Goal: Task Accomplishment & Management: Use online tool/utility

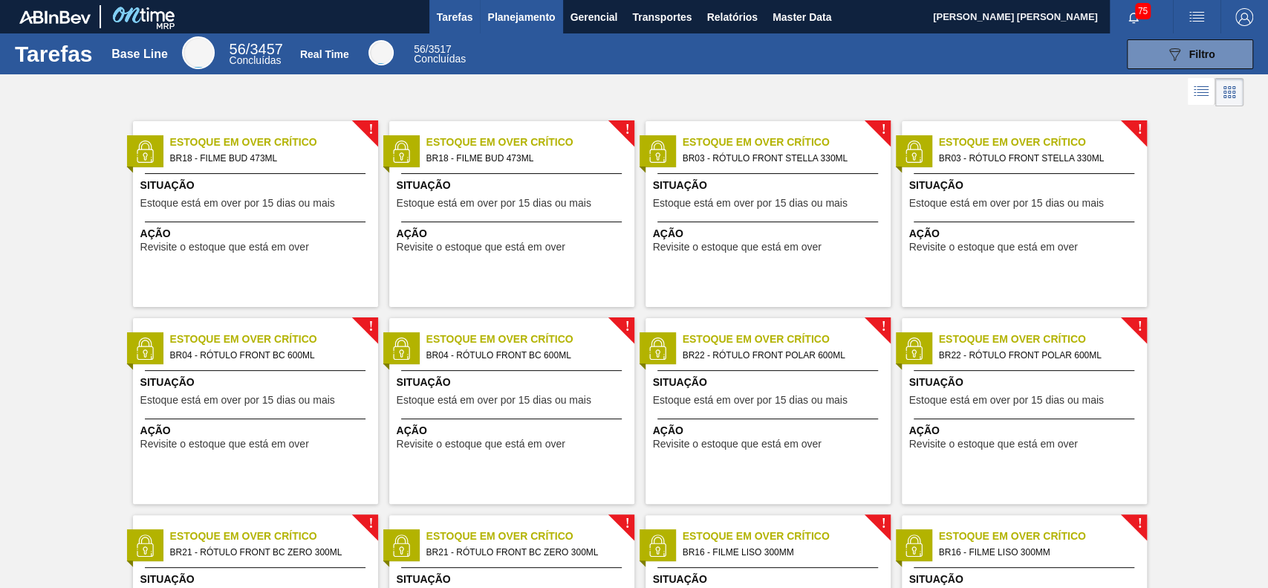
click at [507, 31] on button "Planejamento" at bounding box center [521, 16] width 82 height 33
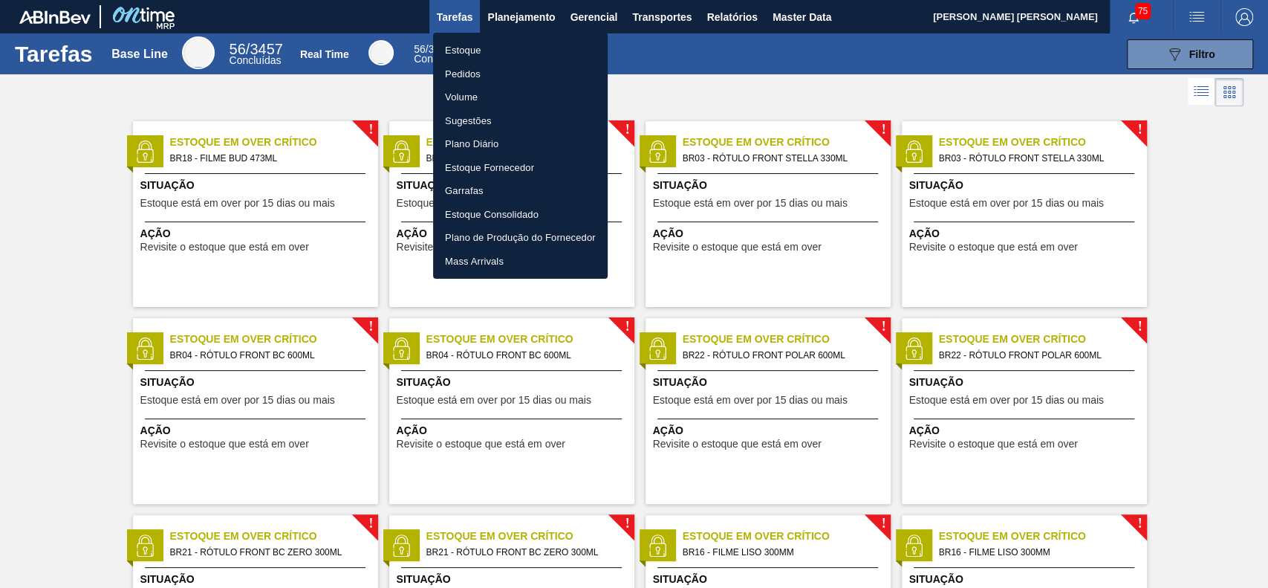
click at [501, 45] on li "Estoque" at bounding box center [520, 51] width 175 height 24
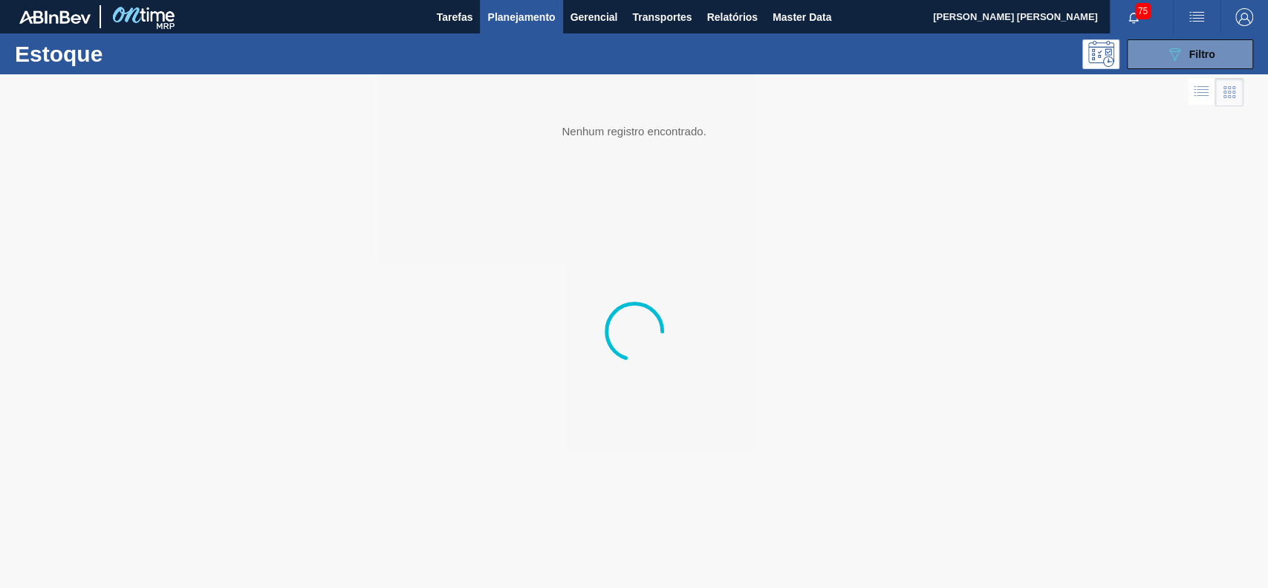
click at [1147, 61] on button "089F7B8B-B2A5-4AFE-B5C0-19BA573D28AC Filtro" at bounding box center [1190, 54] width 126 height 30
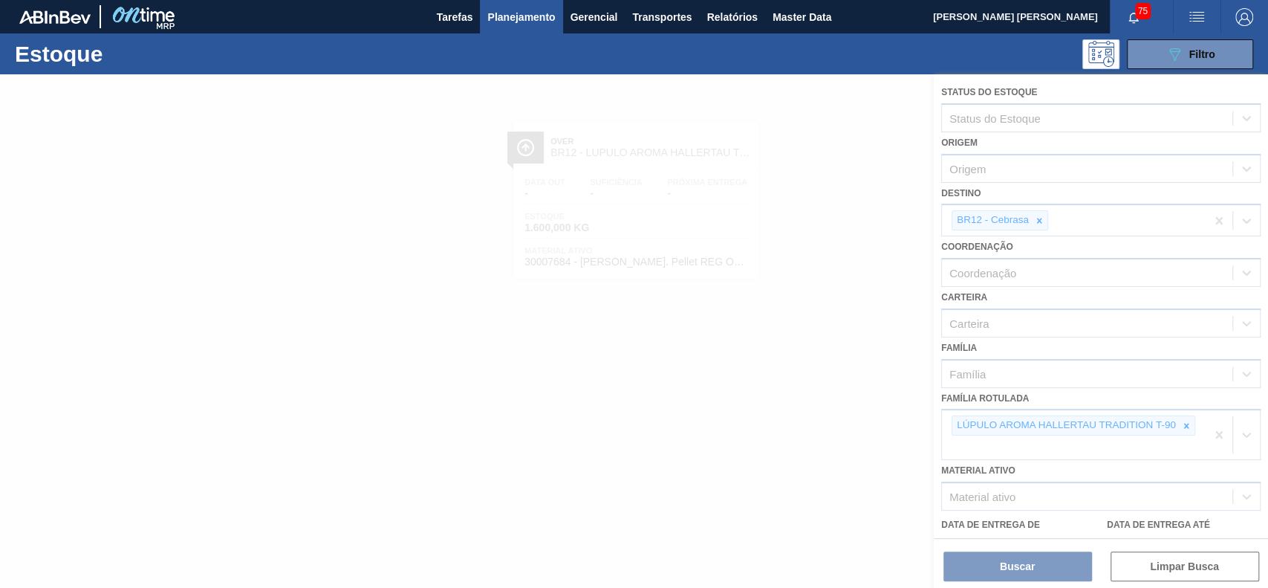
click at [1183, 418] on div at bounding box center [634, 330] width 1268 height 513
click at [1183, 429] on div at bounding box center [634, 330] width 1268 height 513
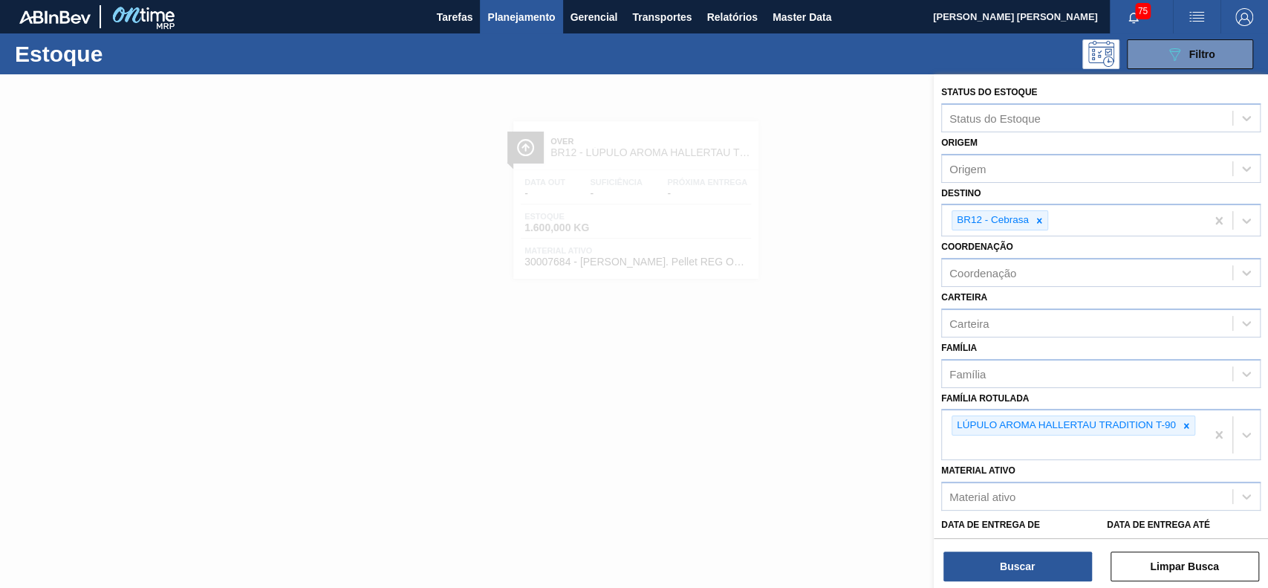
click at [1181, 421] on icon at bounding box center [1186, 425] width 10 height 10
click at [1172, 418] on div "LÚPULO AROMA HALLERTAU TRADITION T-90" at bounding box center [1065, 425] width 226 height 19
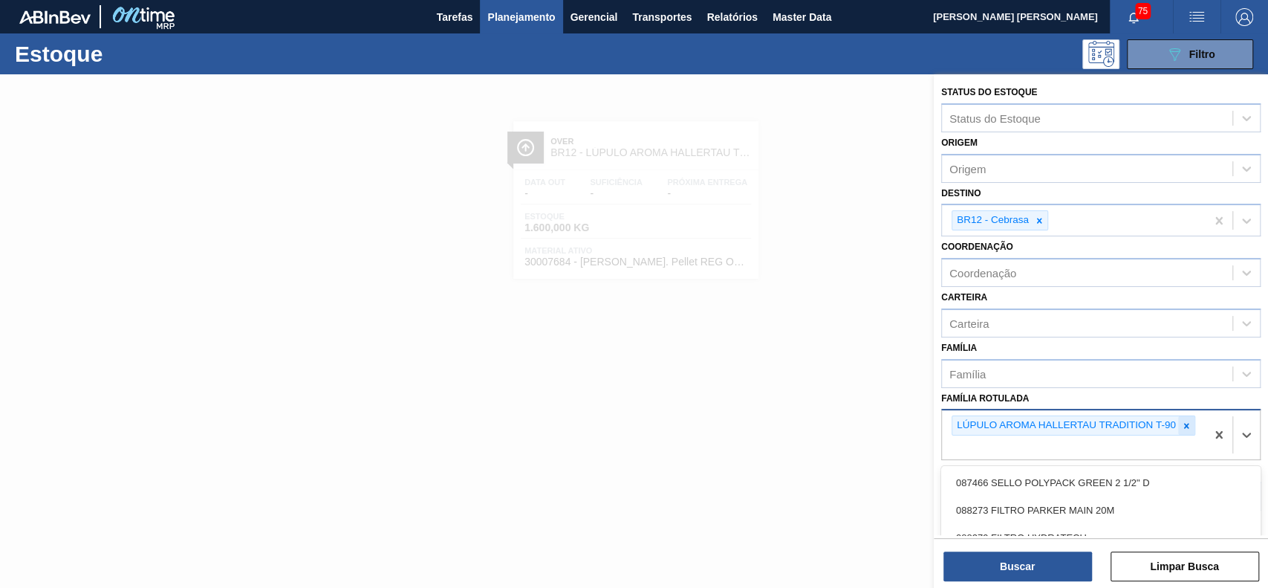
click at [1184, 416] on div at bounding box center [1186, 425] width 16 height 19
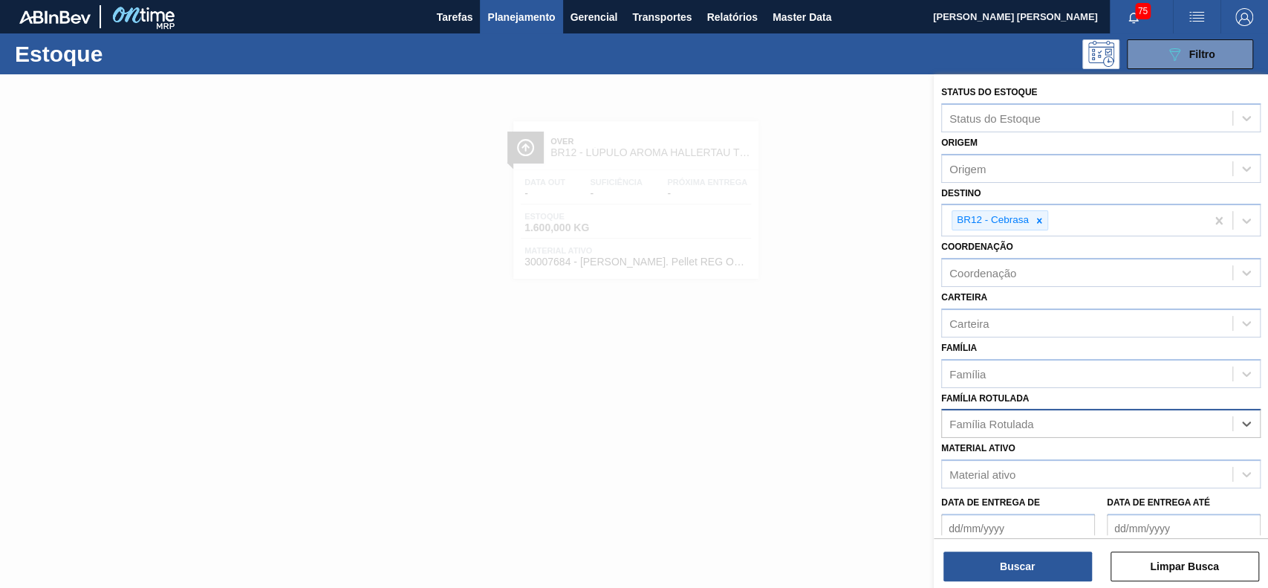
click at [1052, 413] on div "Família Rotulada" at bounding box center [1087, 424] width 290 height 22
click at [1036, 467] on div "Material ativo" at bounding box center [1087, 475] width 290 height 22
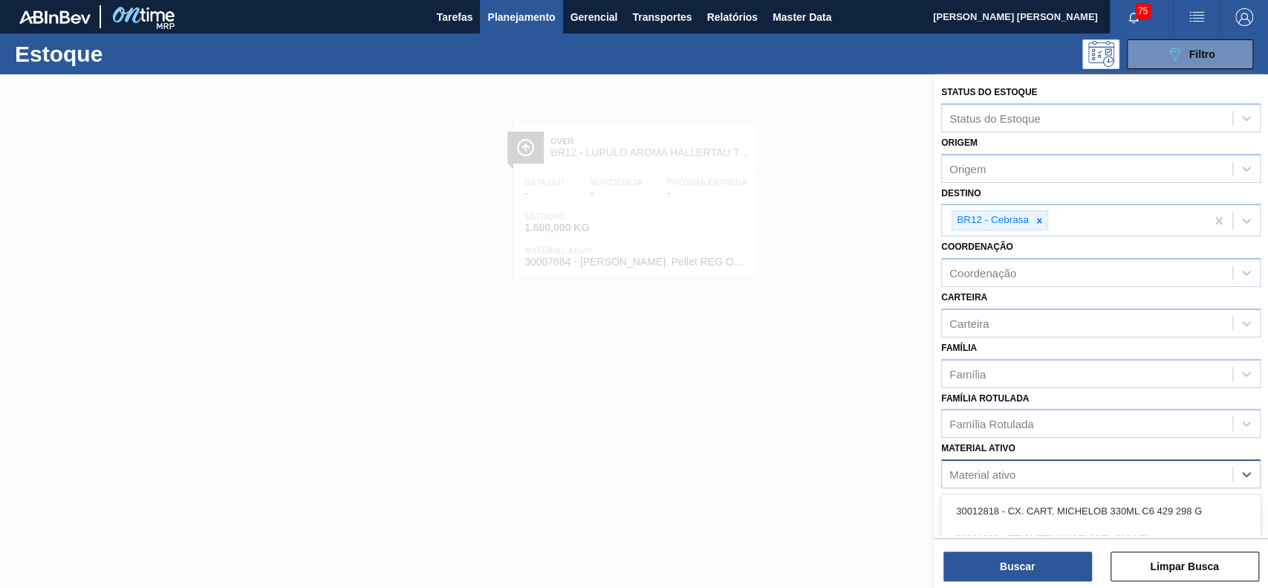
paste ativo "30003639"
type ativo "30003639"
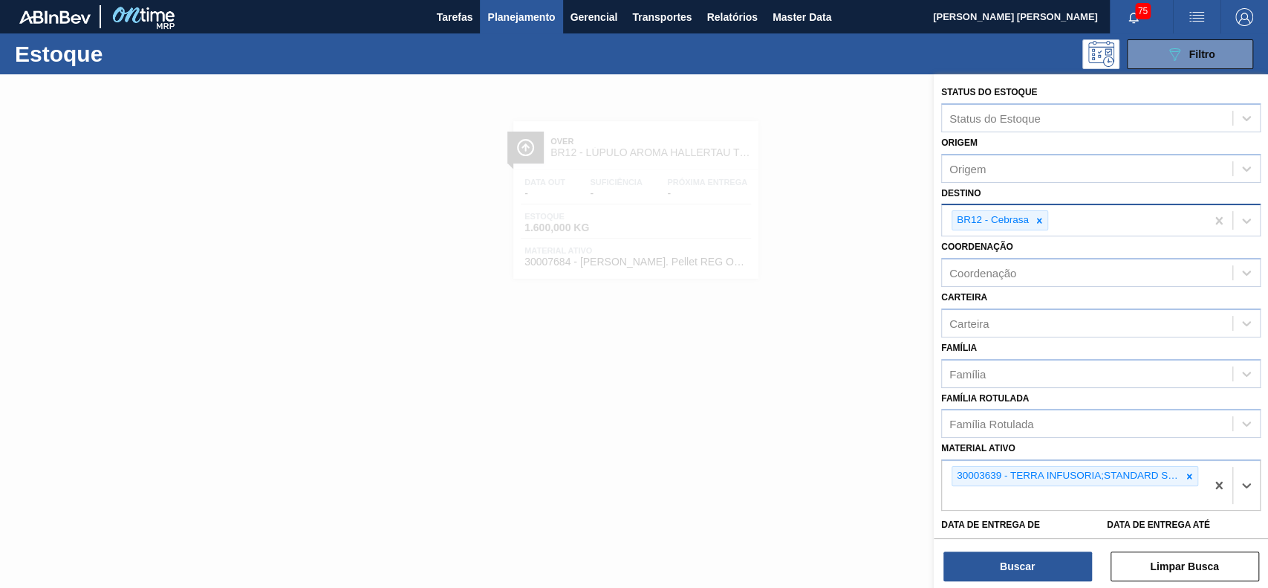
click at [1047, 212] on div "BR12 - Cebrasa" at bounding box center [1074, 220] width 264 height 30
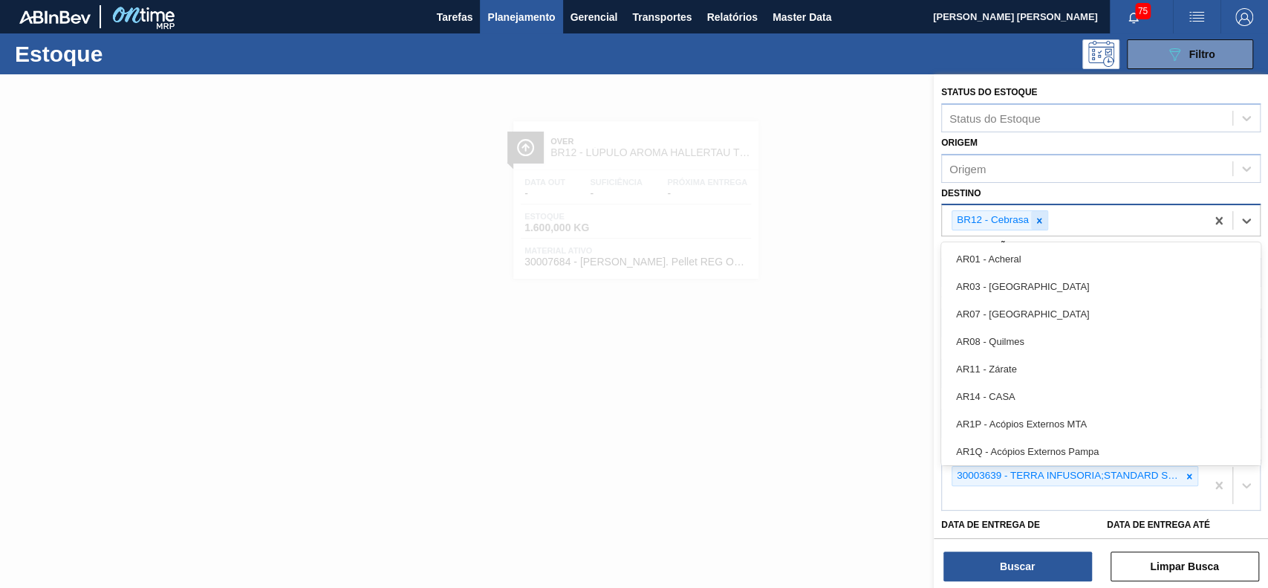
click at [1042, 215] on icon at bounding box center [1039, 220] width 10 height 10
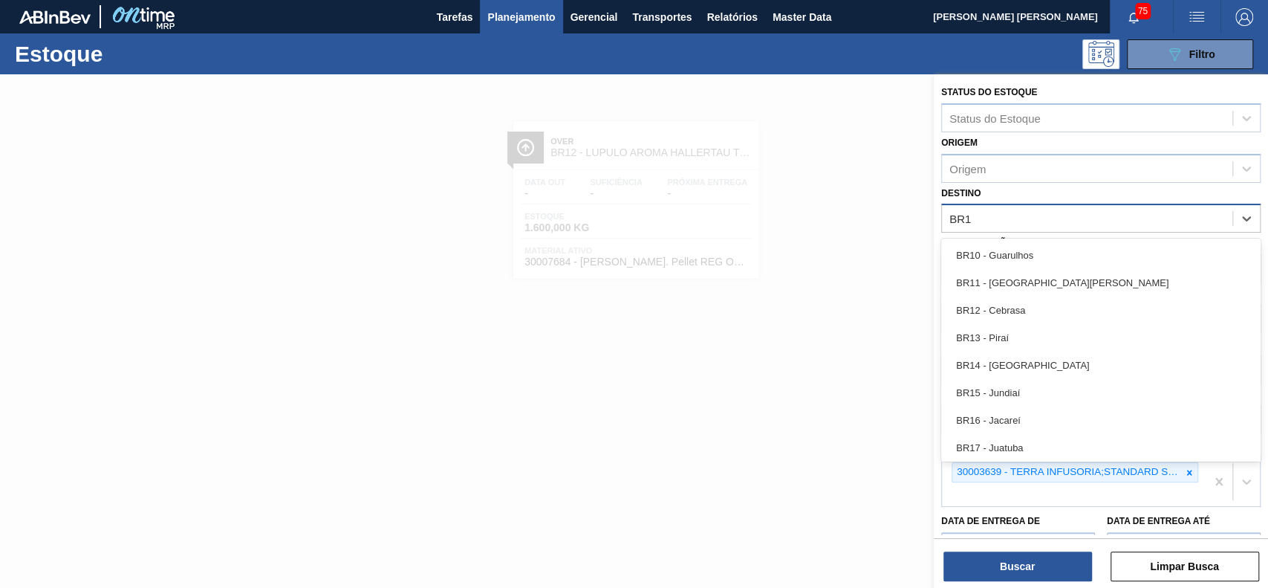
type input "BR19"
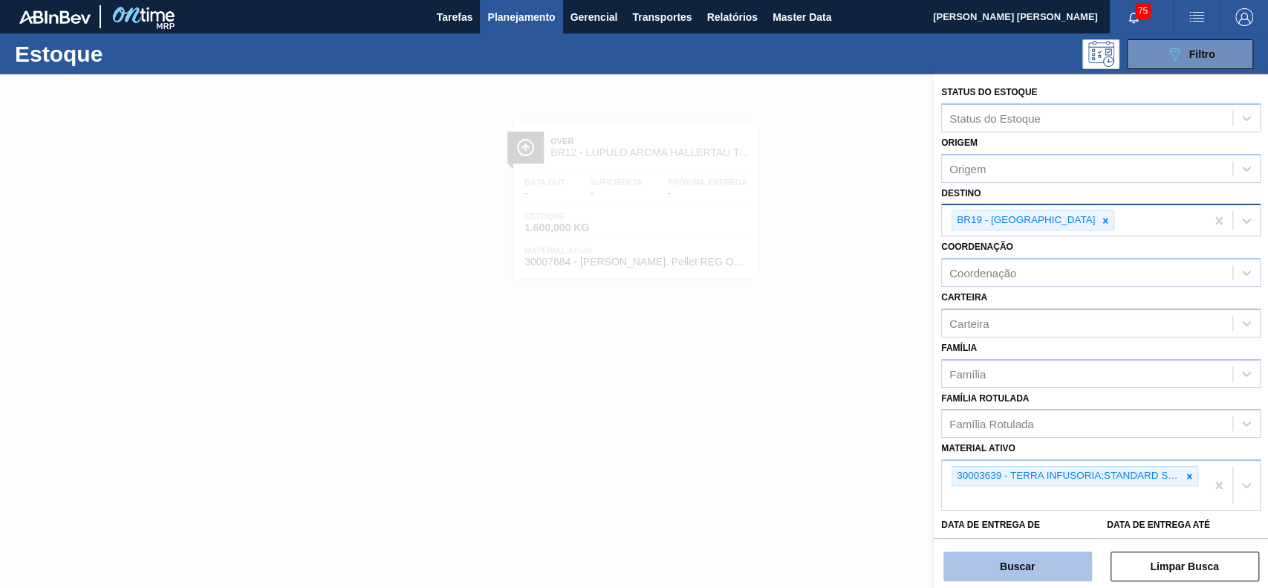
click at [1003, 566] on button "Buscar" at bounding box center [1017, 566] width 149 height 30
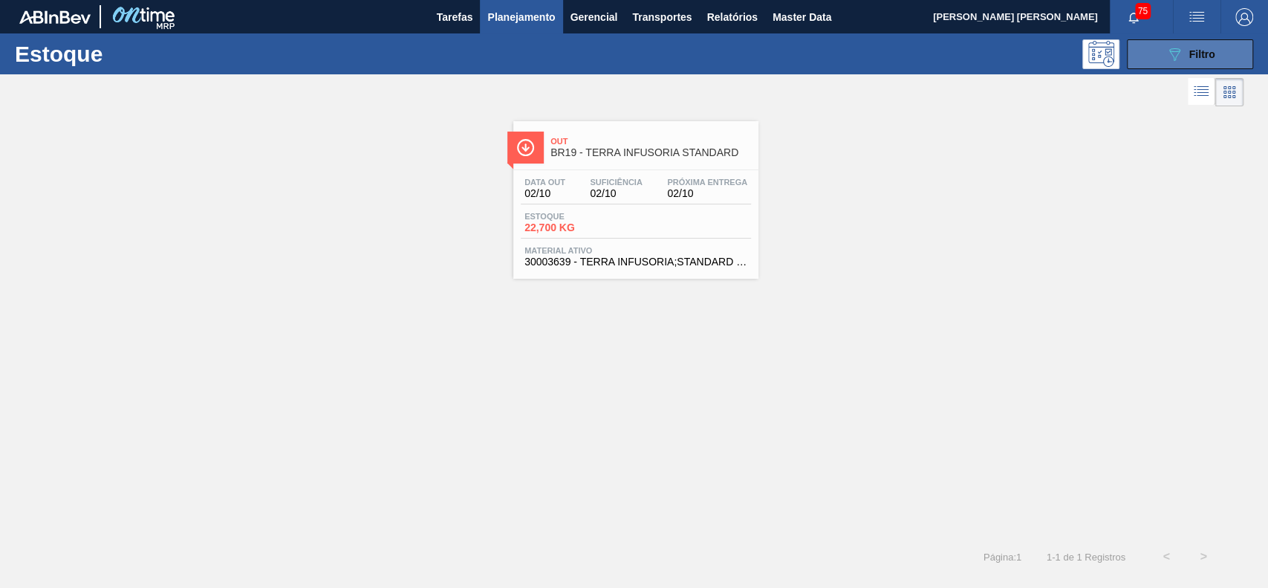
click at [1149, 53] on button "089F7B8B-B2A5-4AFE-B5C0-19BA573D28AC Filtro" at bounding box center [1190, 54] width 126 height 30
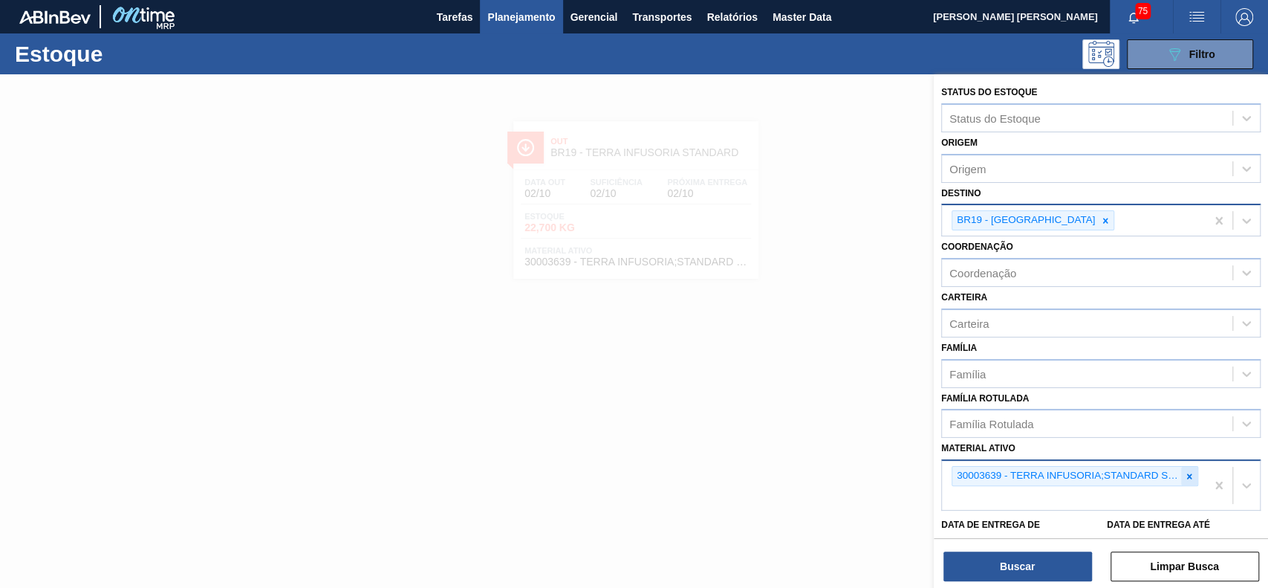
click at [1193, 475] on div at bounding box center [1189, 476] width 16 height 19
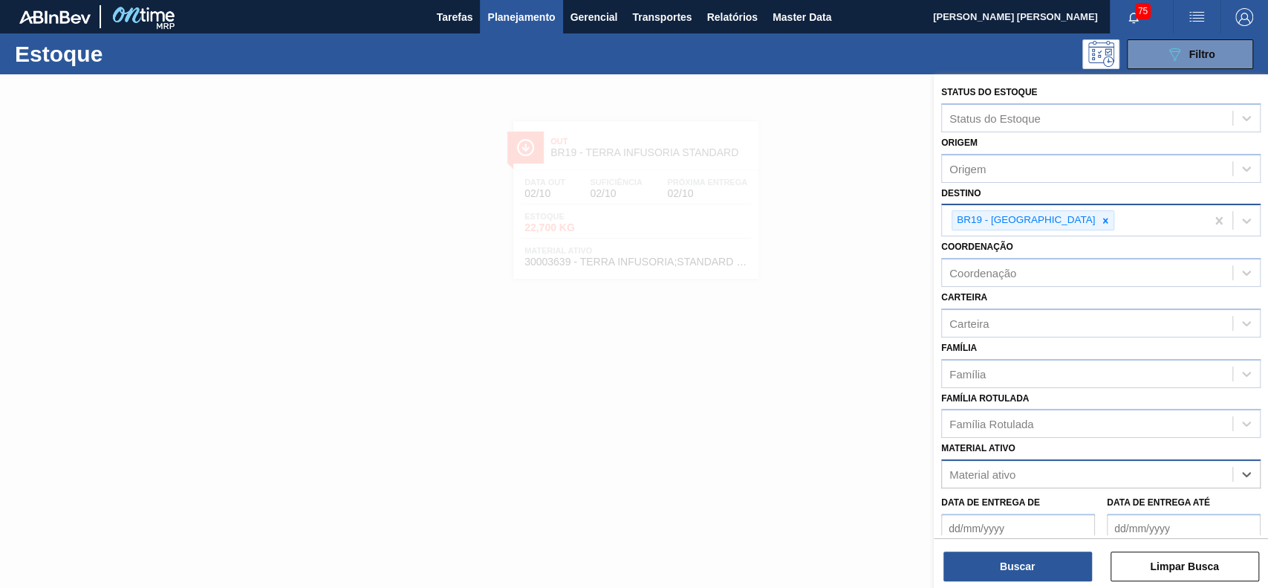
paste ativo "30003422"
type ativo "30003422"
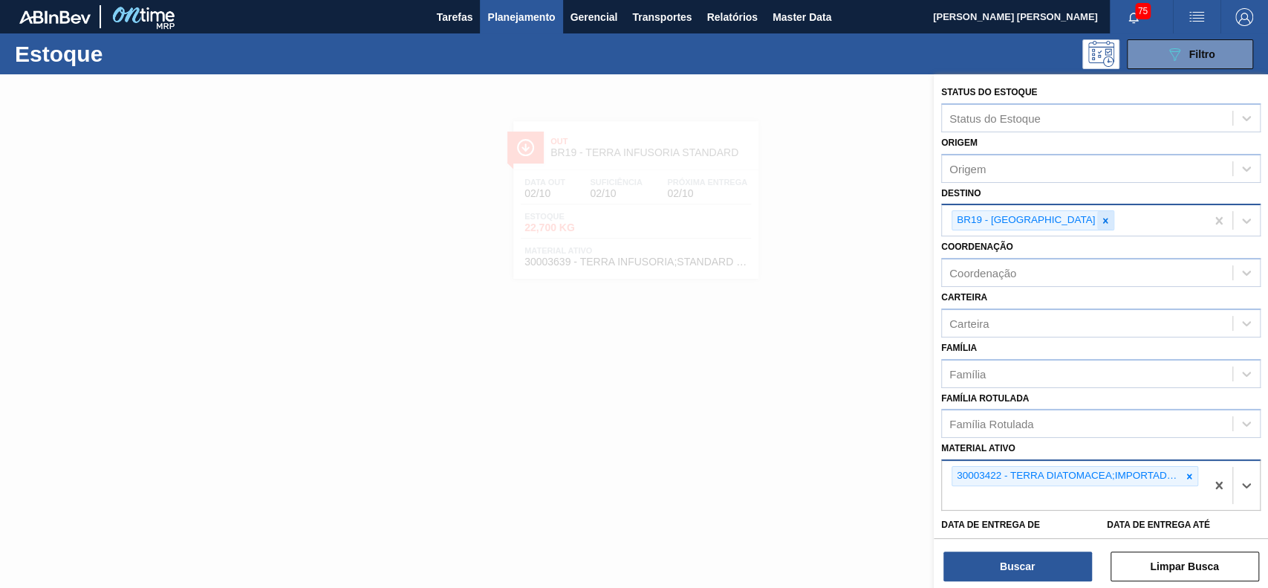
click at [1100, 219] on icon at bounding box center [1105, 220] width 10 height 10
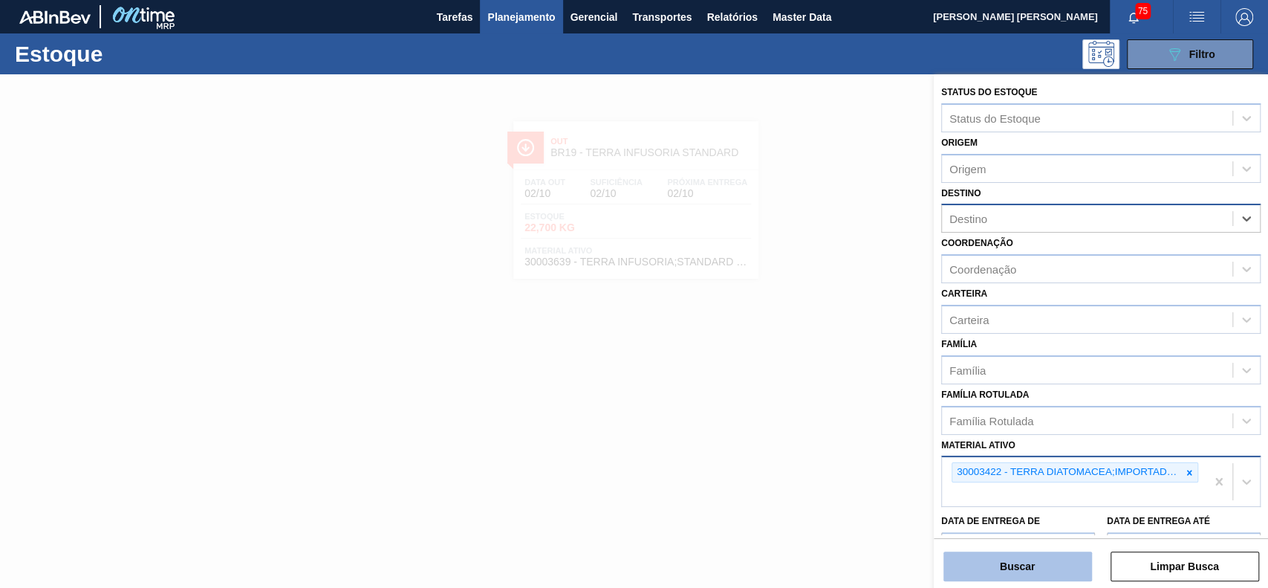
click at [1036, 568] on button "Buscar" at bounding box center [1017, 566] width 149 height 30
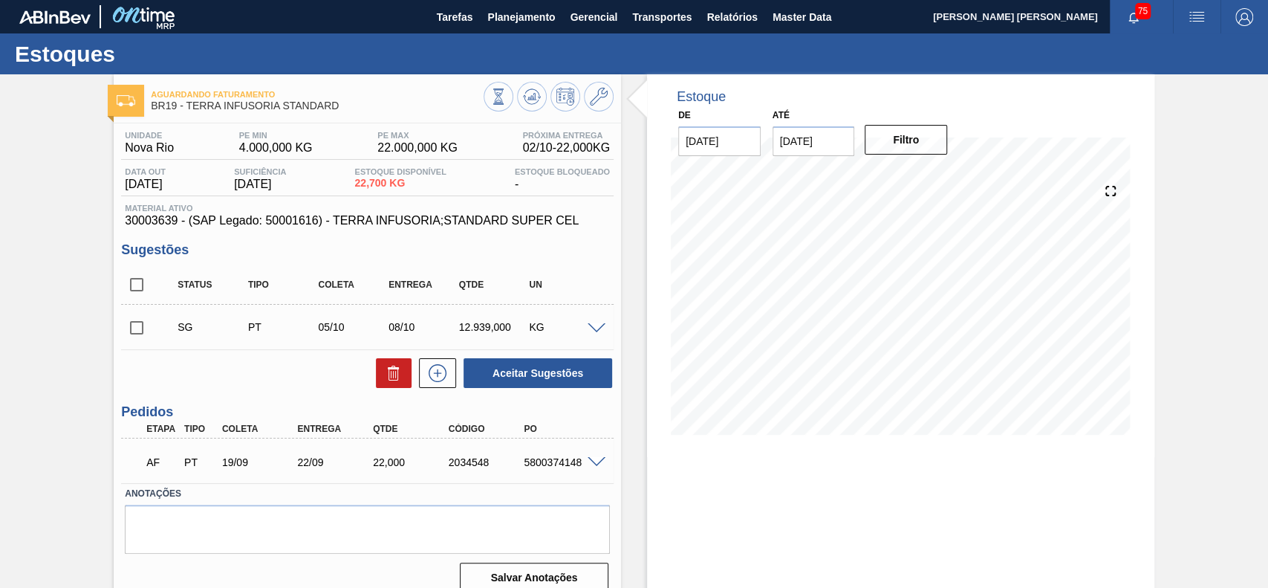
click at [597, 333] on span at bounding box center [597, 328] width 18 height 11
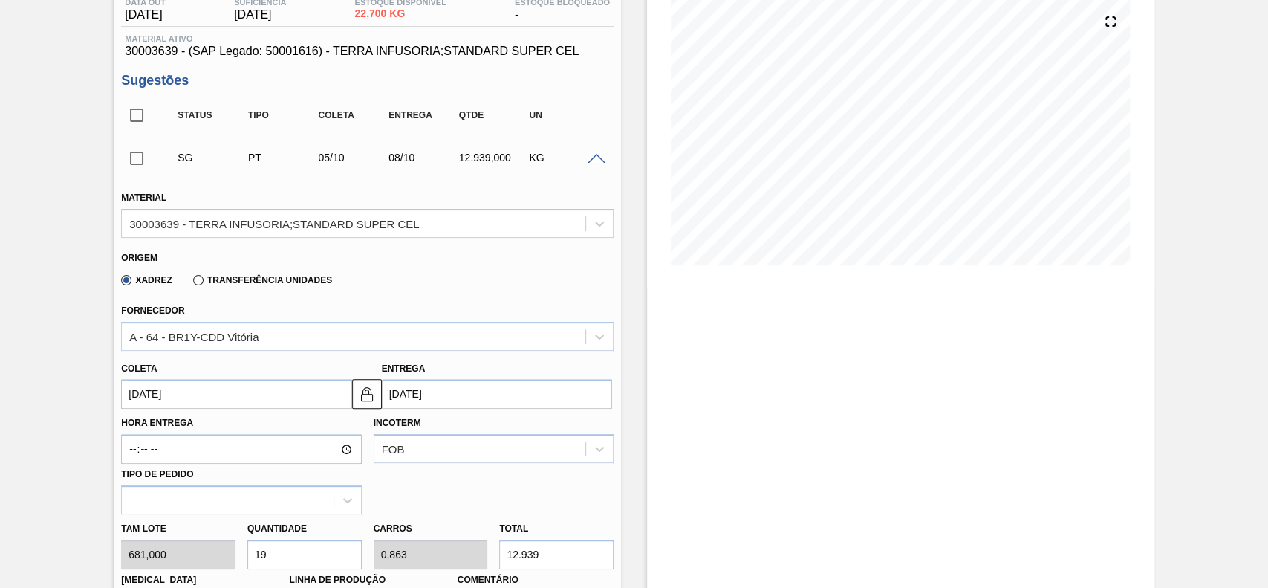
scroll to position [396, 0]
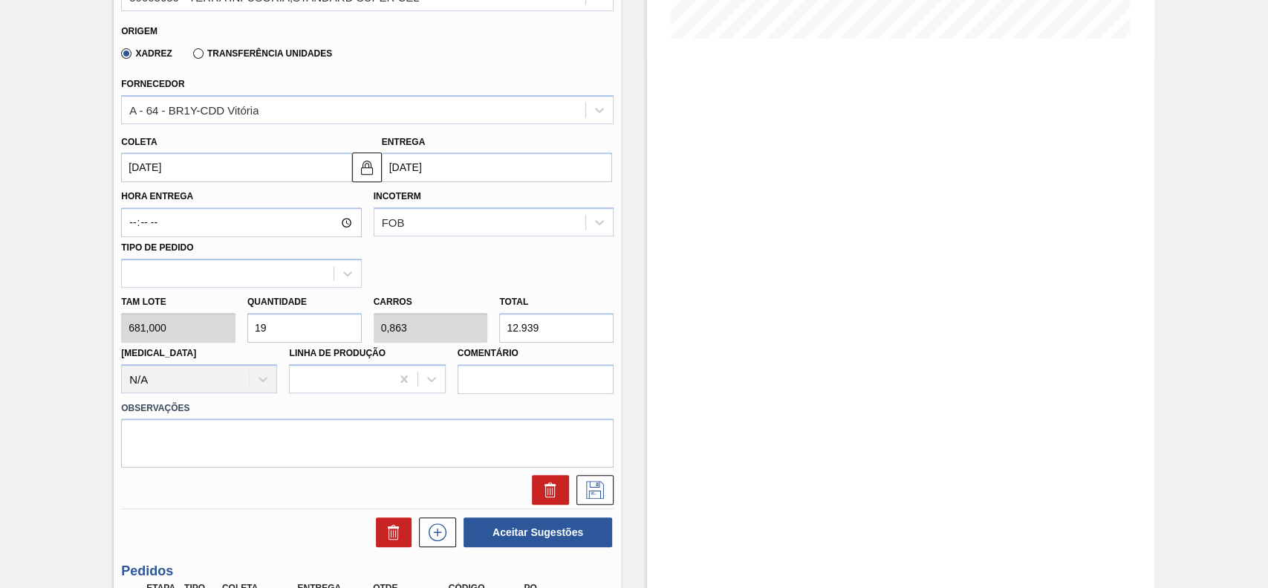
drag, startPoint x: 240, startPoint y: 183, endPoint x: 232, endPoint y: 177, distance: 10.6
click at [240, 183] on div "Material 30003639 - TERRA INFUSORIA;STANDARD SUPER CEL Origem Xadrez Transferên…" at bounding box center [367, 226] width 493 height 555
click at [232, 176] on input "05/10/2025" at bounding box center [236, 167] width 230 height 30
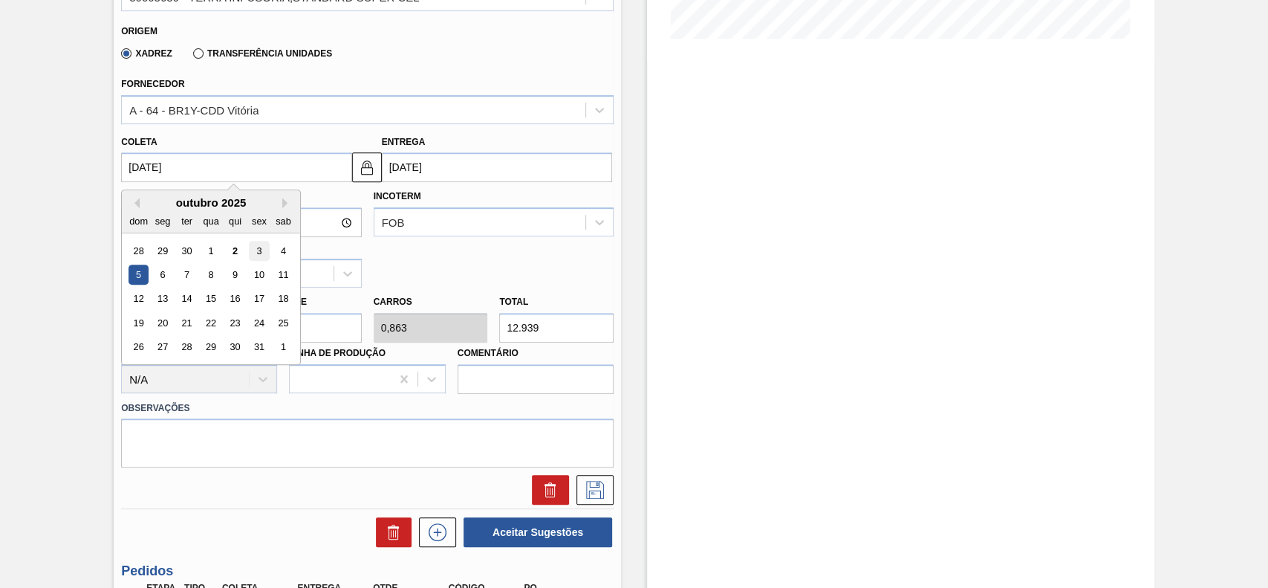
click at [259, 249] on div "3" at bounding box center [260, 251] width 20 height 20
type input "03/10/2025"
type input "06/10/2025"
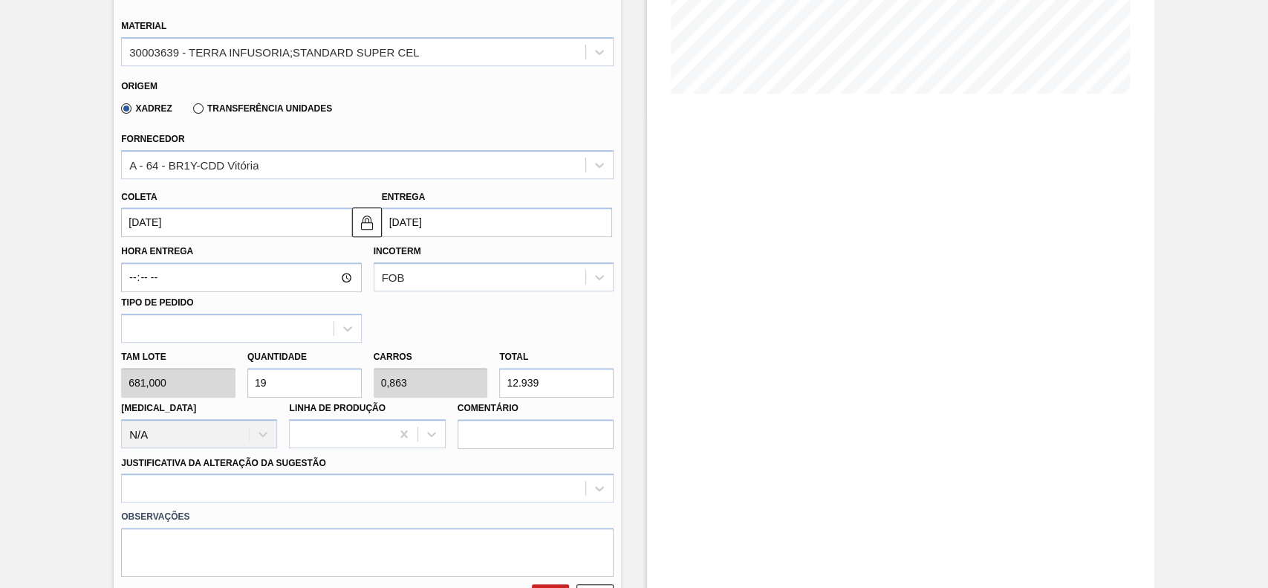
scroll to position [297, 0]
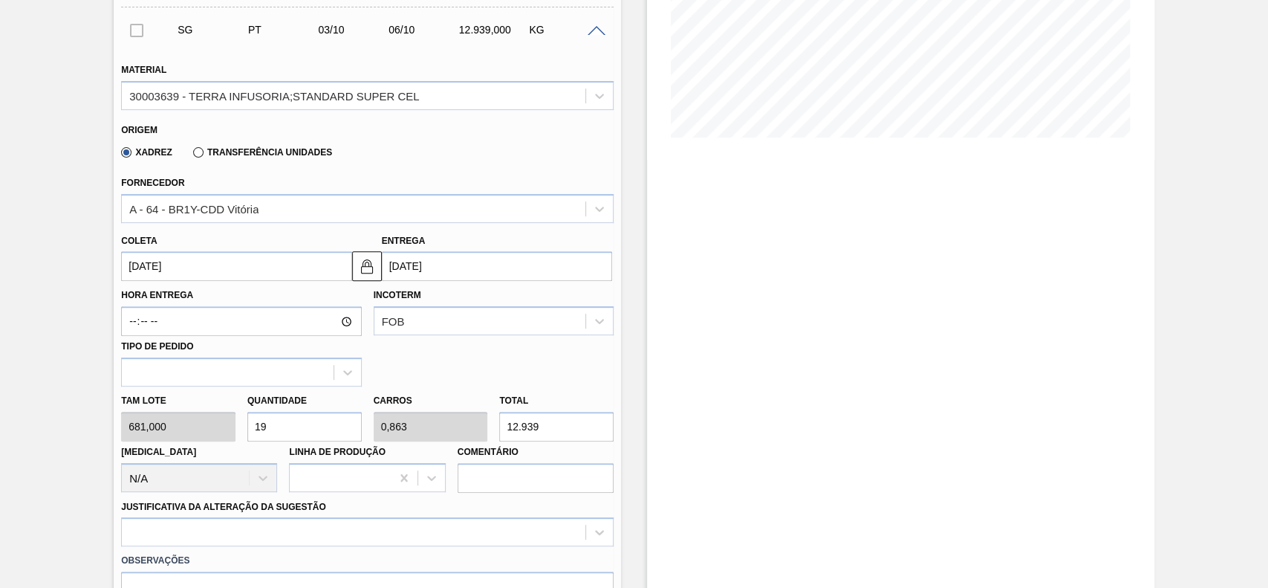
click at [299, 423] on input "19" at bounding box center [304, 427] width 114 height 30
type input "1"
type input "0,045"
type input "681"
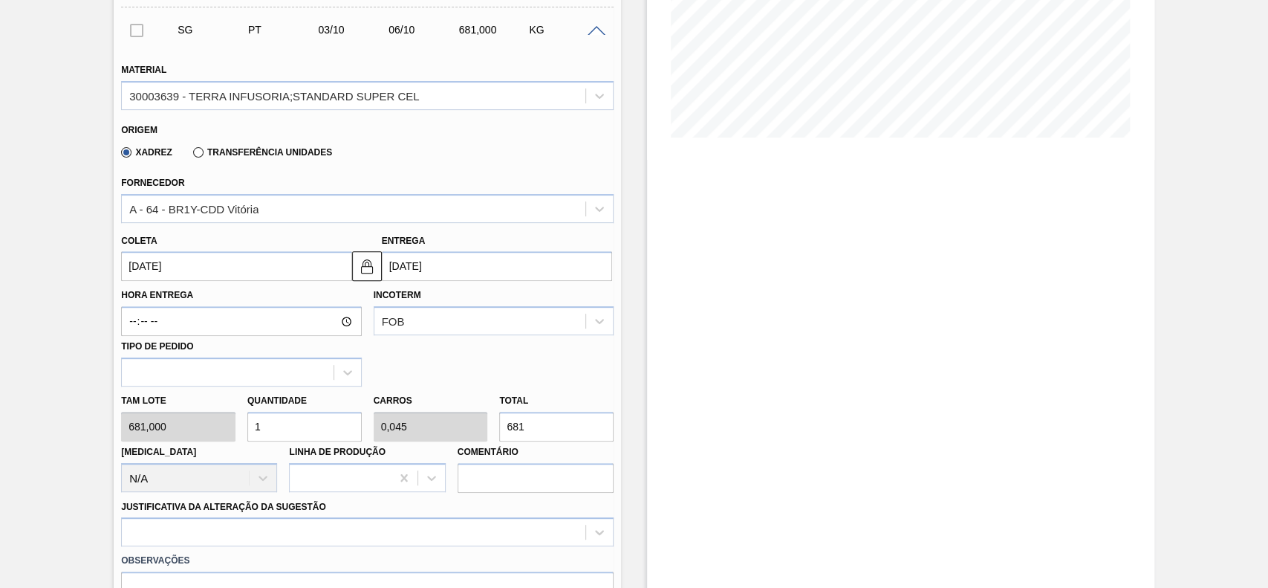
scroll to position [495, 0]
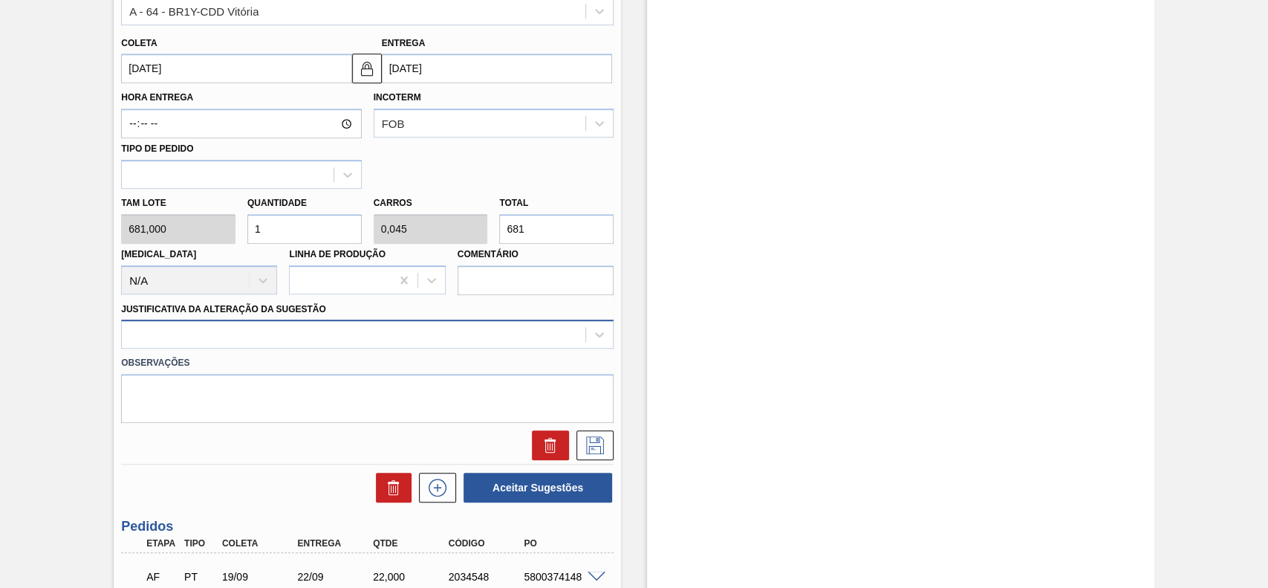
type input "1"
click at [179, 340] on div at bounding box center [354, 335] width 464 height 22
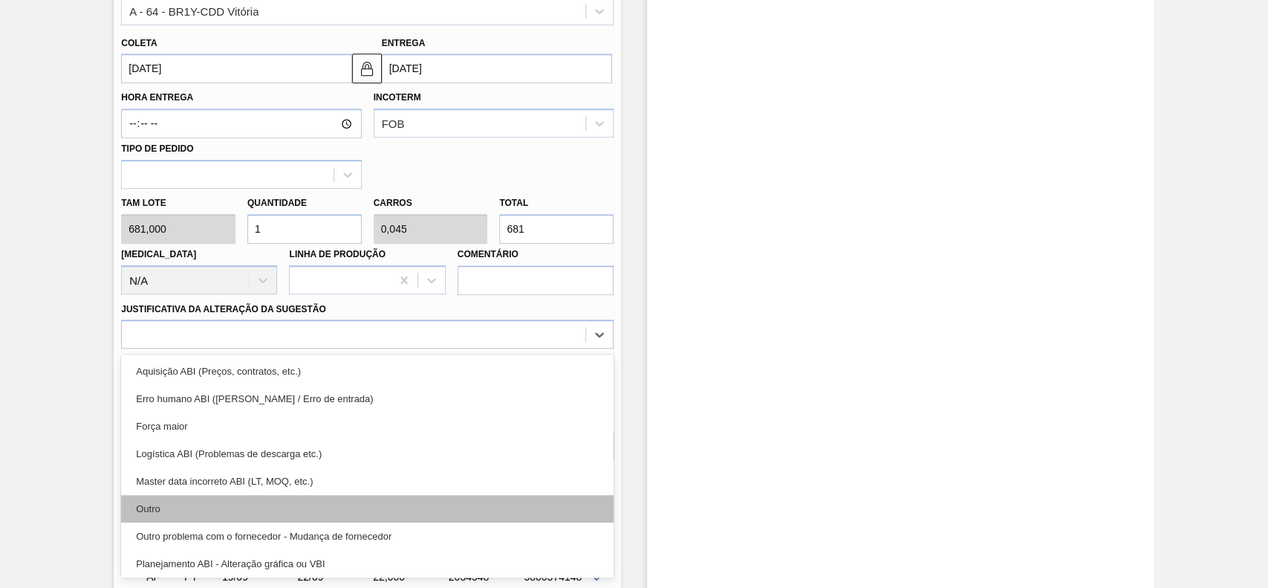
click at [175, 504] on div "Outro" at bounding box center [367, 508] width 493 height 27
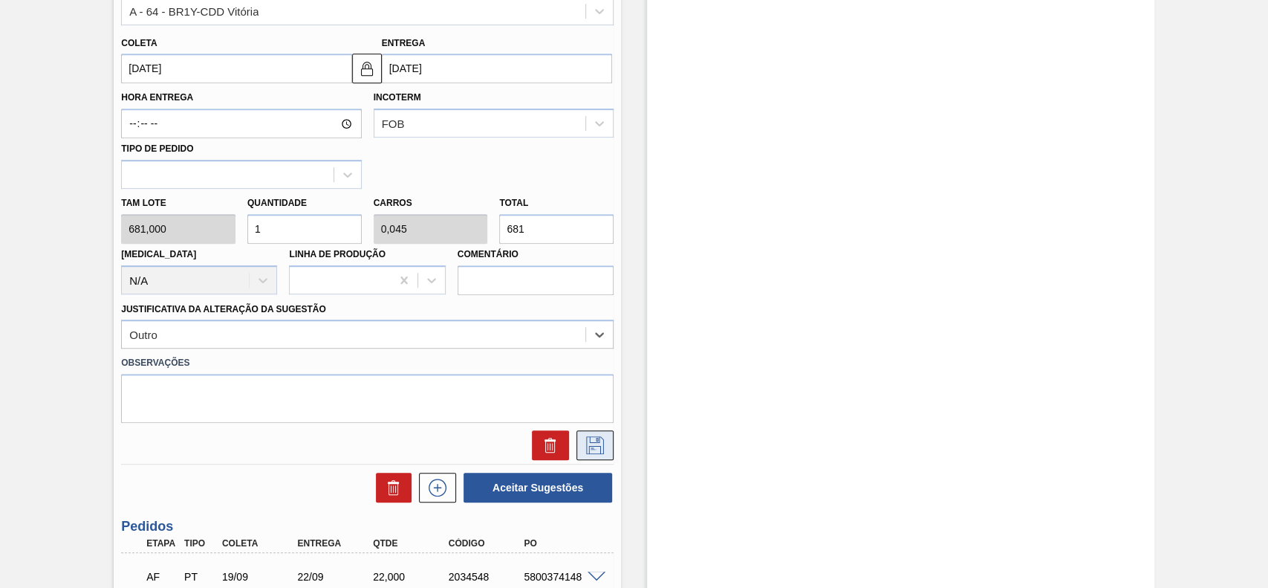
click at [598, 449] on icon at bounding box center [595, 445] width 24 height 18
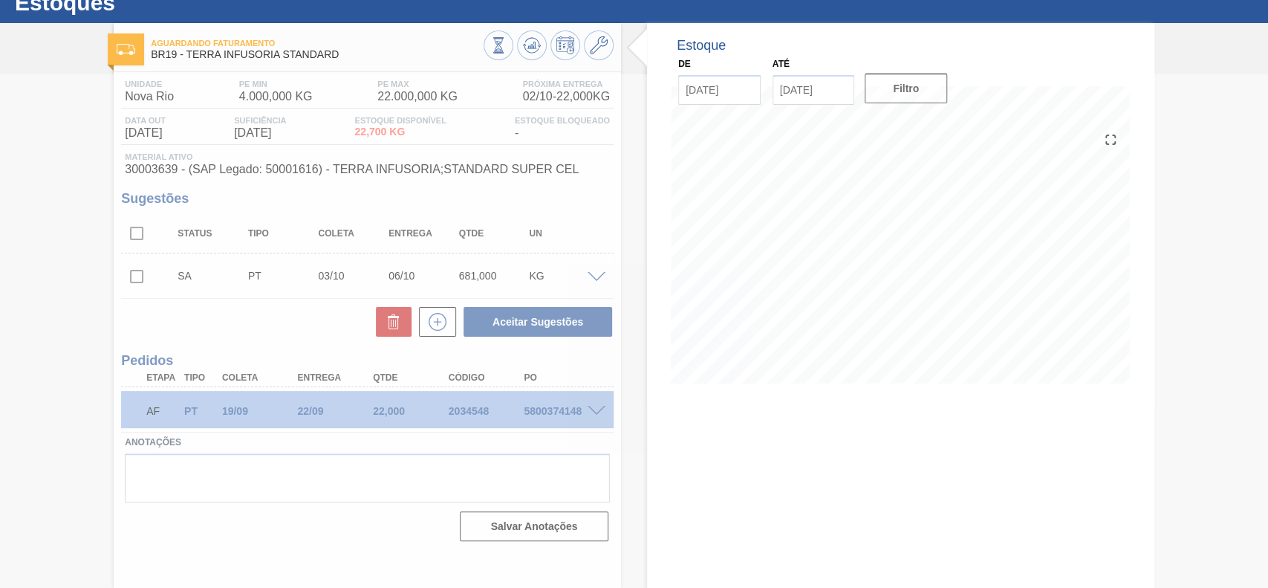
scroll to position [51, 0]
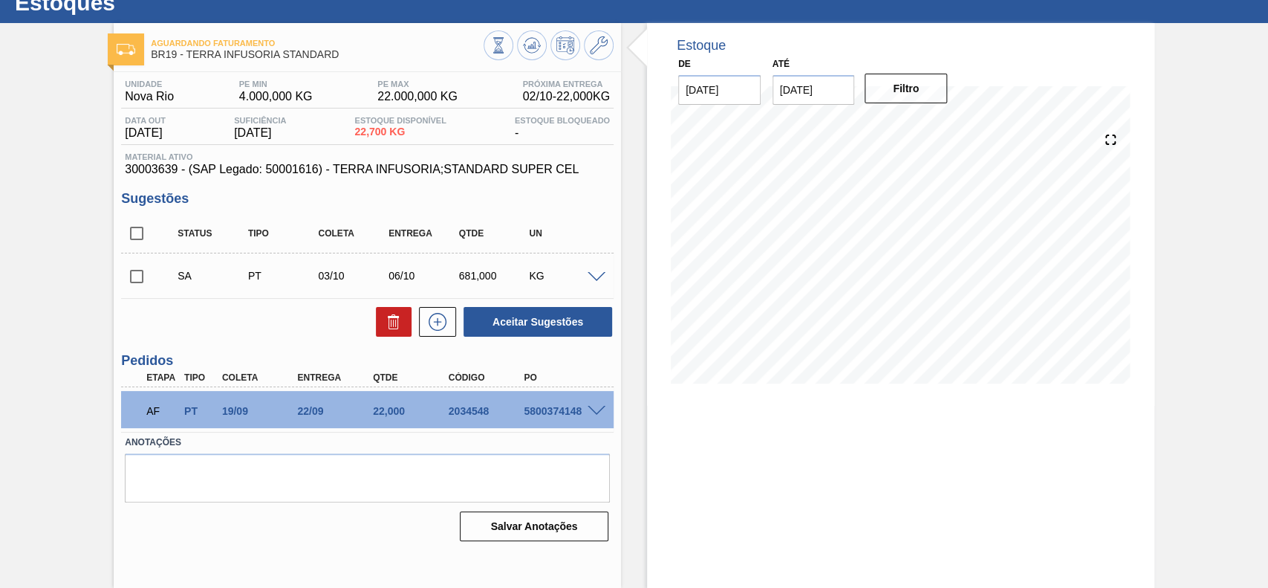
click at [137, 283] on input "checkbox" at bounding box center [136, 276] width 31 height 31
click at [551, 324] on button "Aceitar Sugestões" at bounding box center [538, 322] width 149 height 30
checkbox input "false"
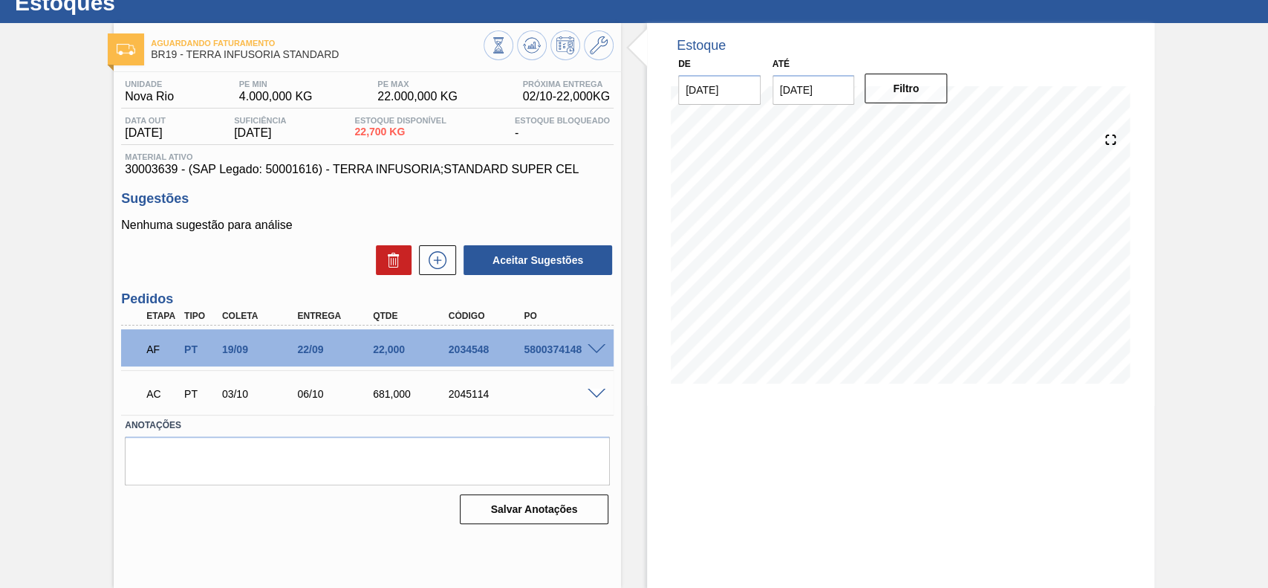
click at [593, 390] on span at bounding box center [597, 394] width 18 height 11
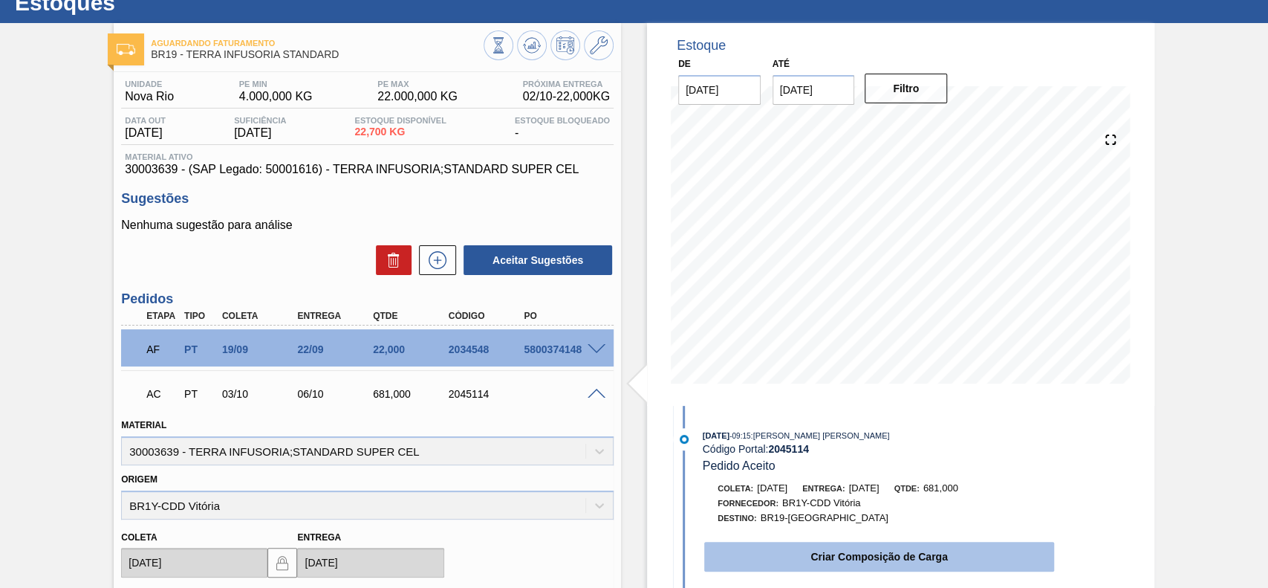
click at [836, 556] on button "Criar Composição de Carga" at bounding box center [879, 557] width 350 height 30
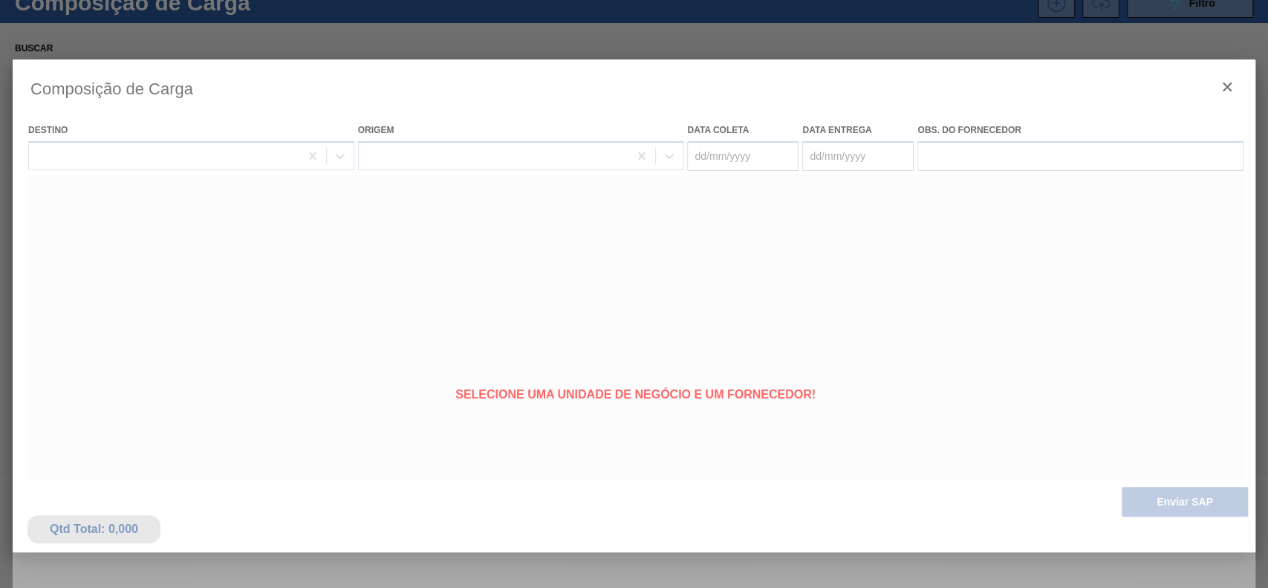
type coleta "03/10/2025"
type entrega "06/10/2025"
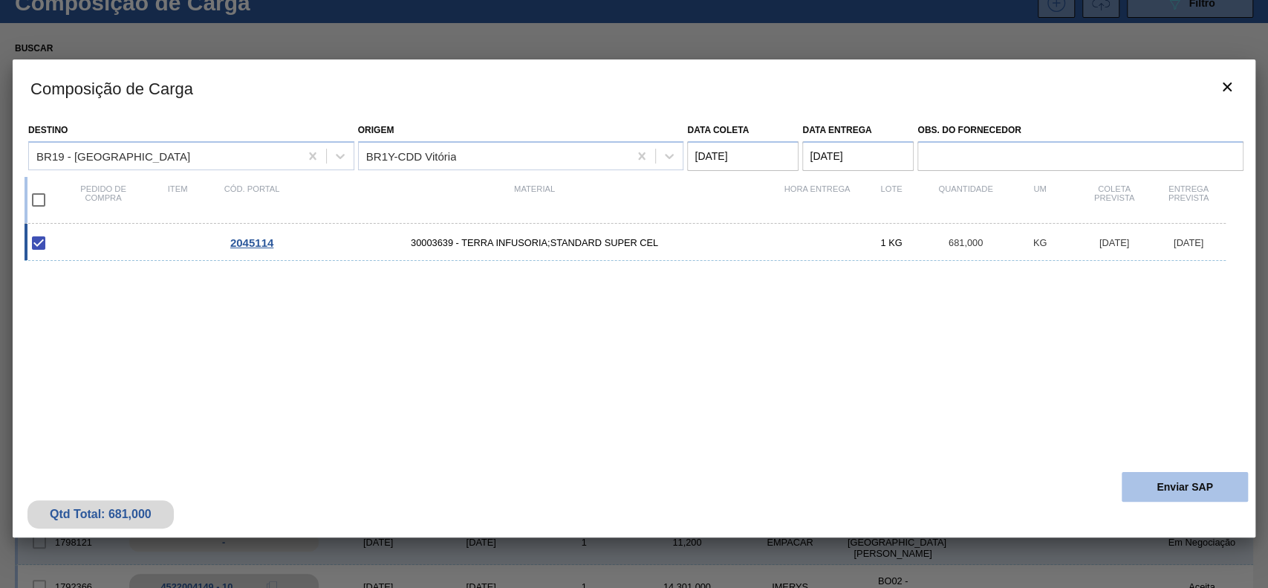
click at [1171, 472] on button "Enviar SAP" at bounding box center [1185, 487] width 126 height 30
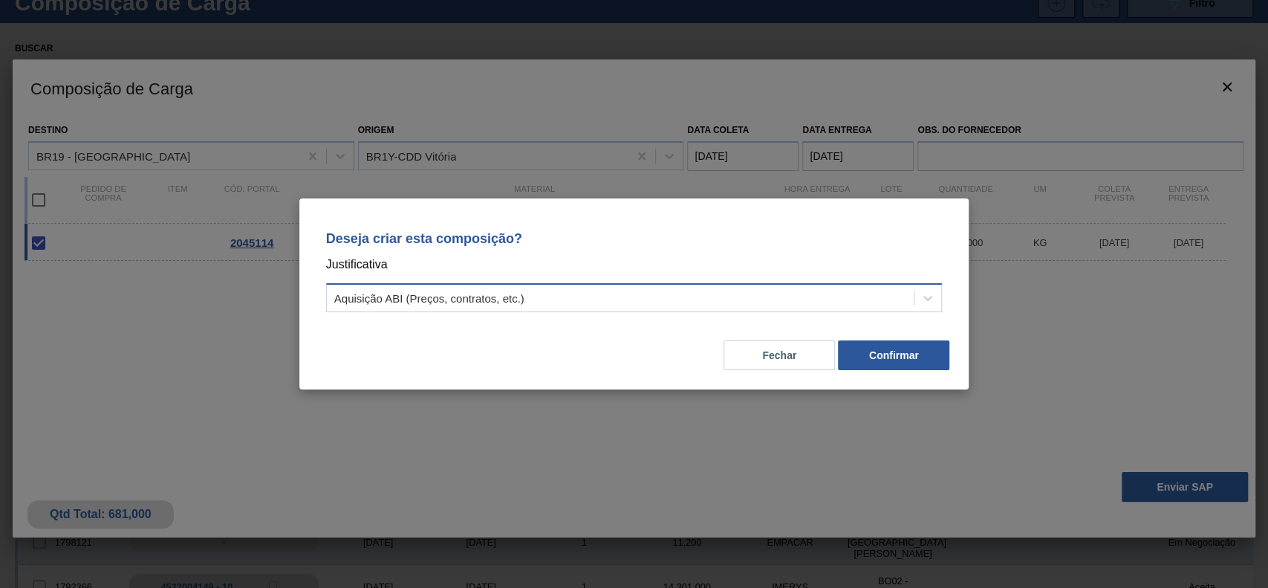
drag, startPoint x: 749, startPoint y: 287, endPoint x: 672, endPoint y: 311, distance: 81.1
click at [748, 287] on div "Aquisição ABI (Preços, contratos, etc.)" at bounding box center [621, 298] width 588 height 22
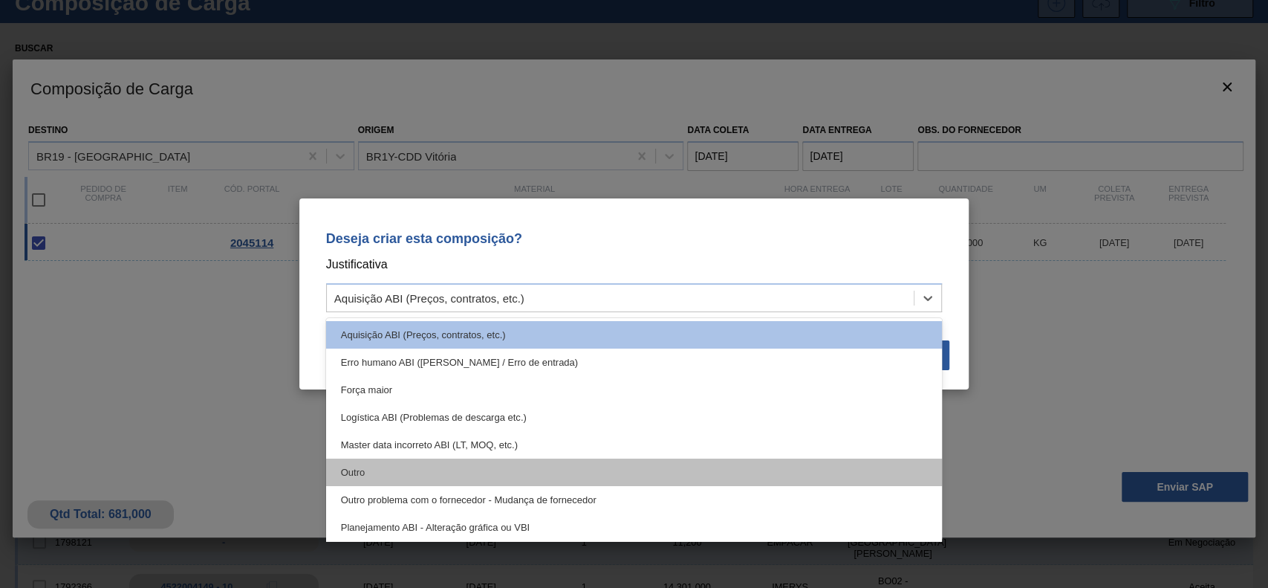
click at [441, 472] on div "Outro" at bounding box center [634, 471] width 617 height 27
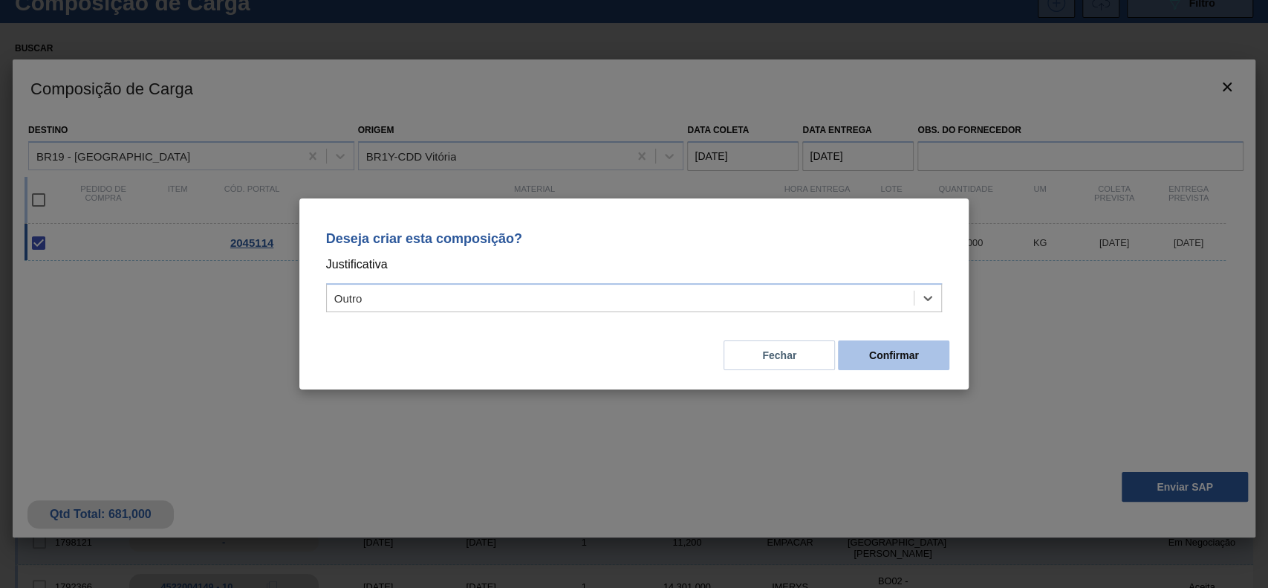
click at [914, 360] on button "Confirmar" at bounding box center [893, 355] width 111 height 30
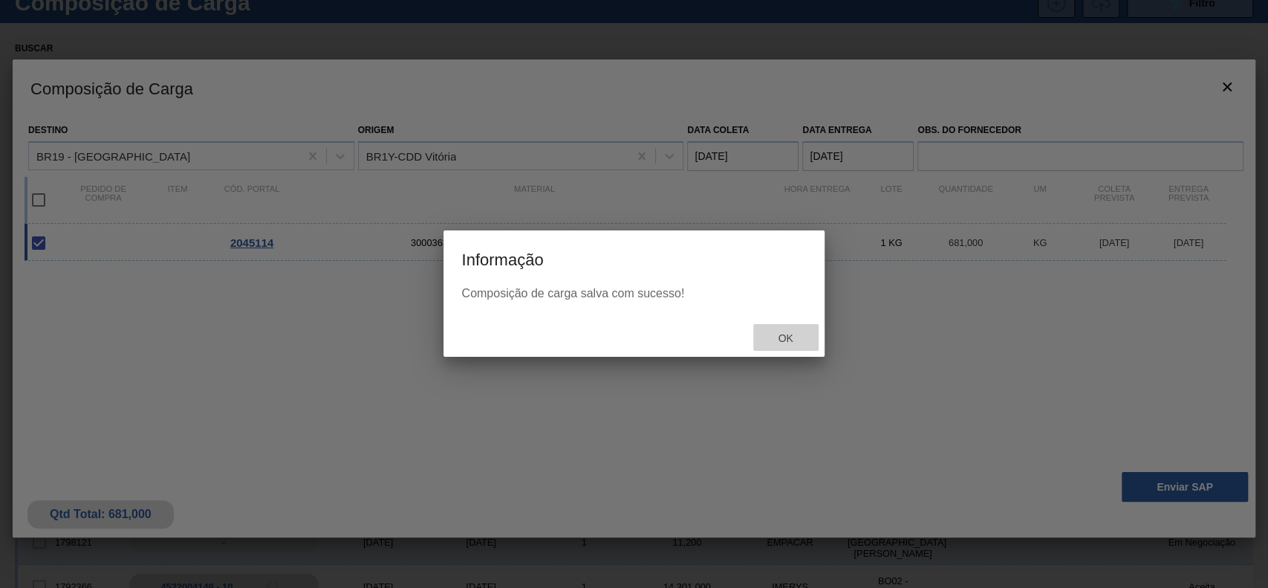
click at [801, 348] on div "Ok" at bounding box center [785, 337] width 65 height 27
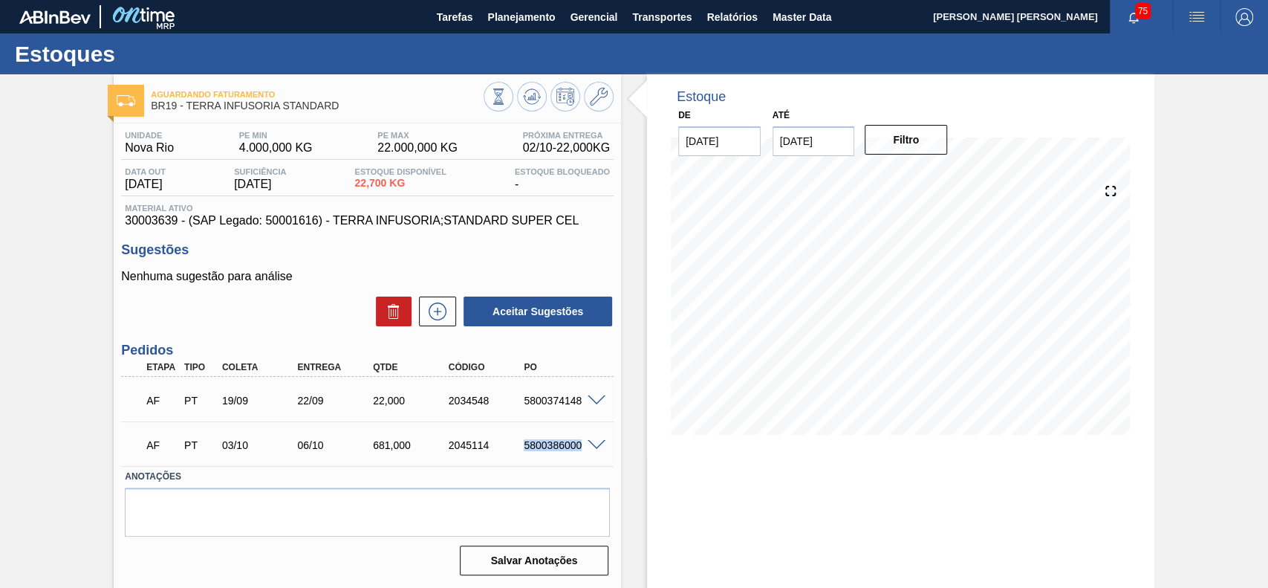
drag, startPoint x: 512, startPoint y: 452, endPoint x: 581, endPoint y: 454, distance: 69.1
click at [581, 454] on div "AF PT 03/10 06/10 681,000 2045114 5800386000" at bounding box center [363, 444] width 453 height 30
copy div "5800386000"
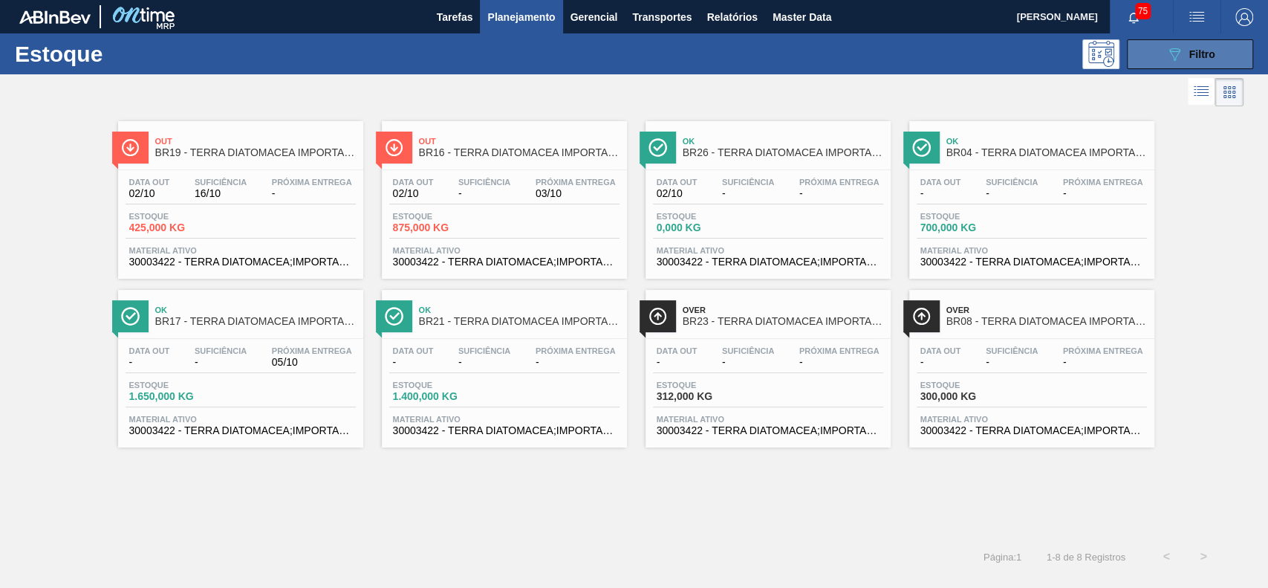
click at [1145, 41] on button "089F7B8B-B2A5-4AFE-B5C0-19BA573D28AC Filtro" at bounding box center [1190, 54] width 126 height 30
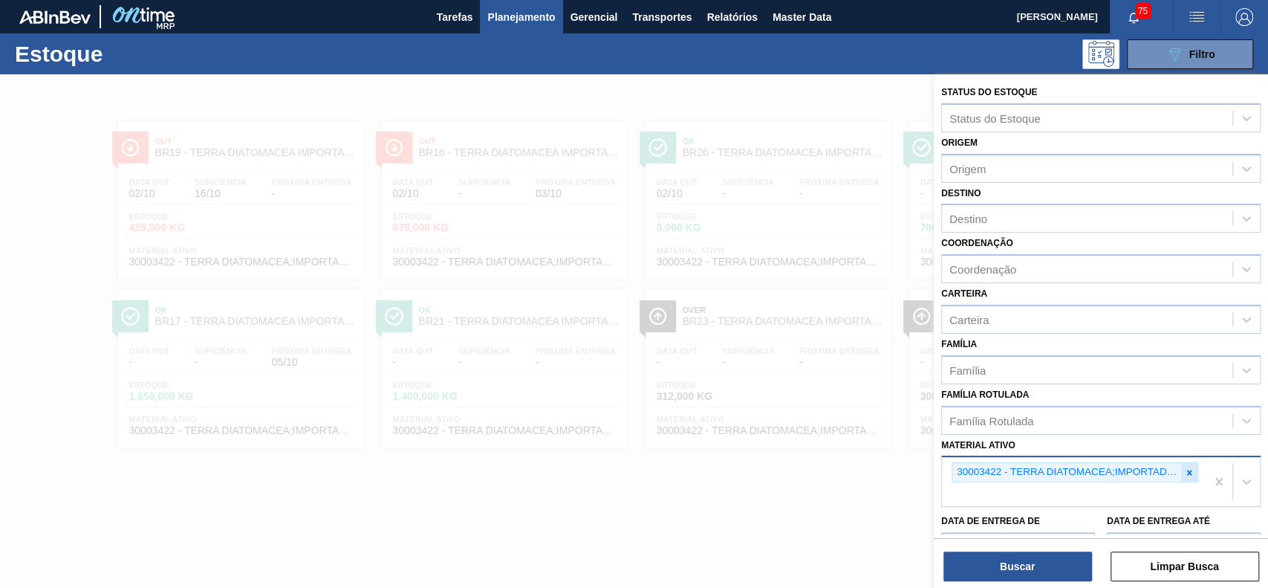
click at [1187, 469] on icon at bounding box center [1189, 471] width 5 height 5
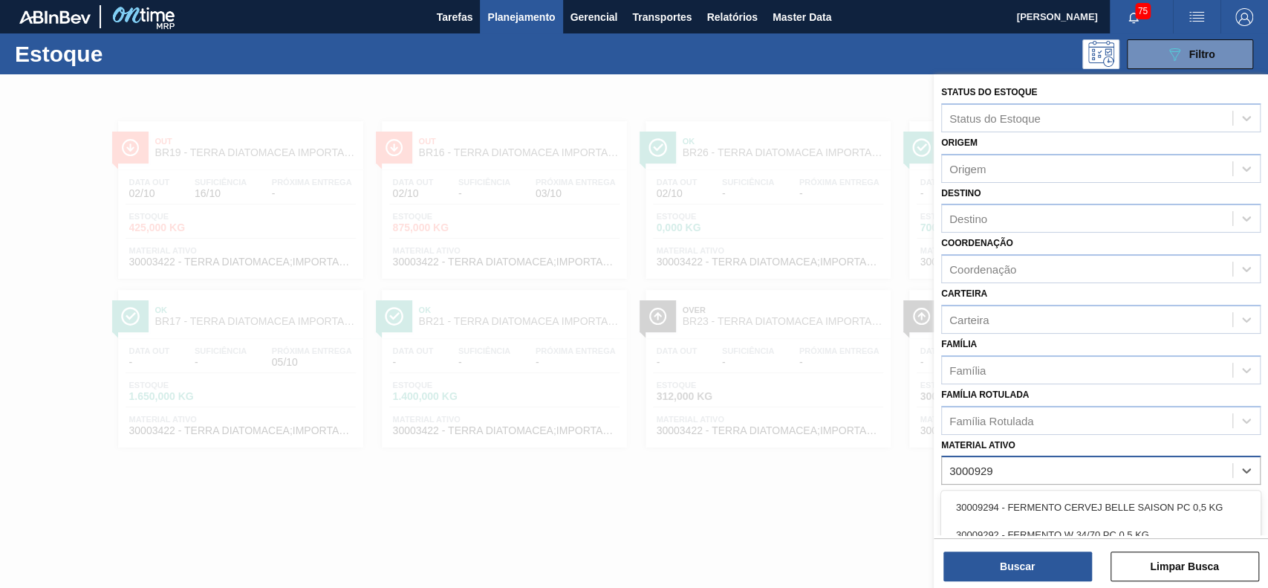
type ativo "30009290"
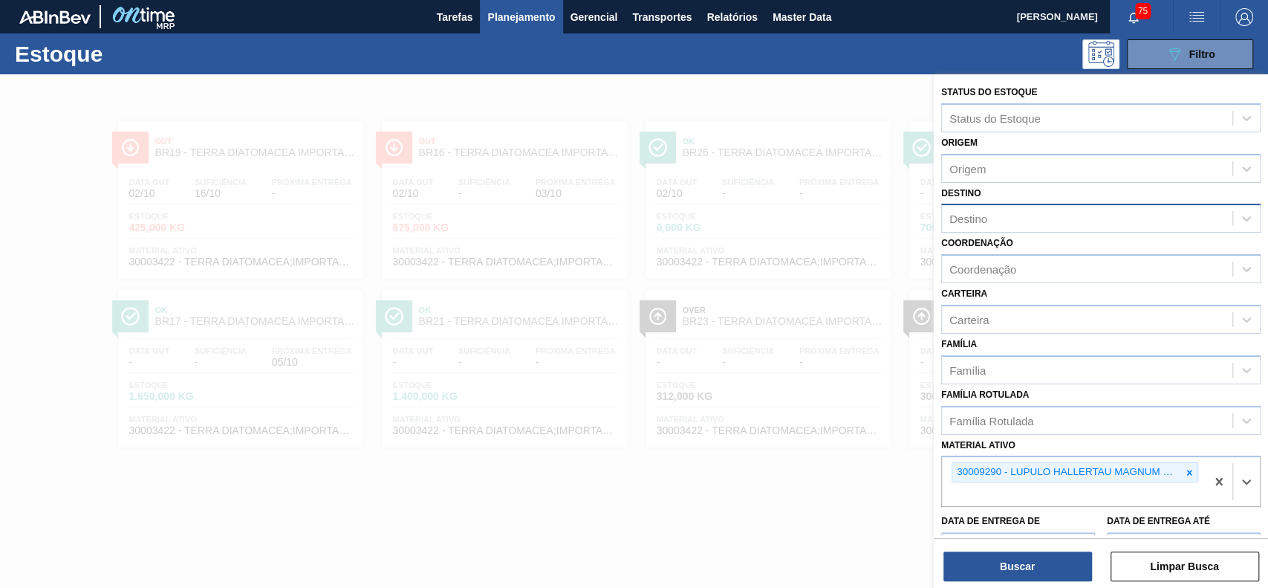
click at [1003, 215] on div "Destino" at bounding box center [1087, 219] width 290 height 22
type input "BR51"
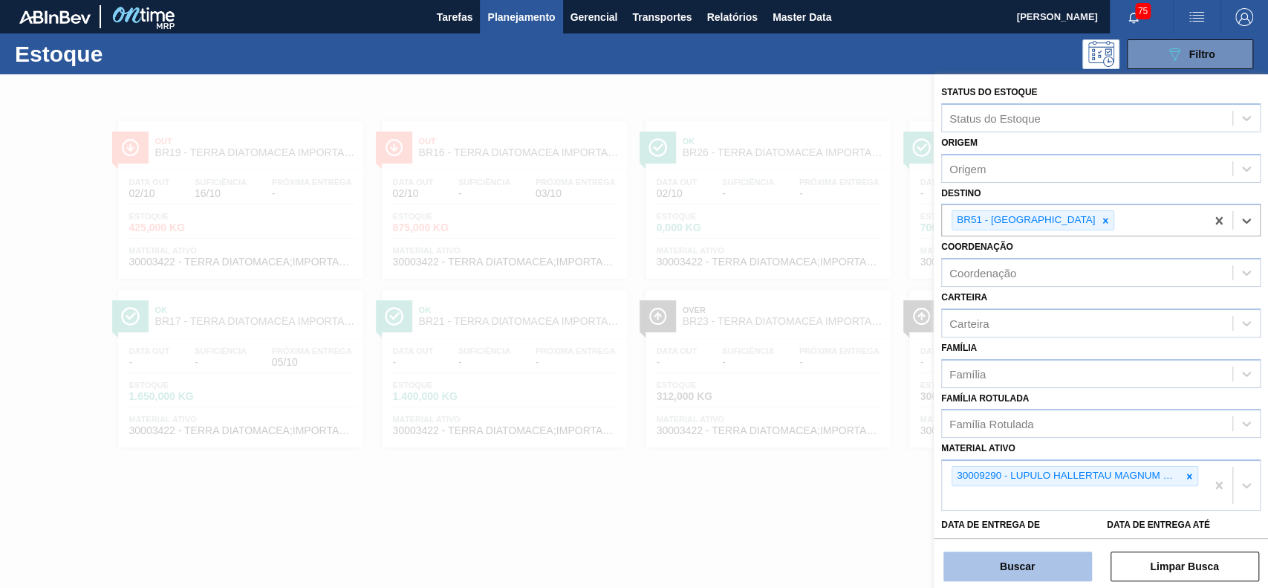
click at [1028, 573] on button "Buscar" at bounding box center [1017, 566] width 149 height 30
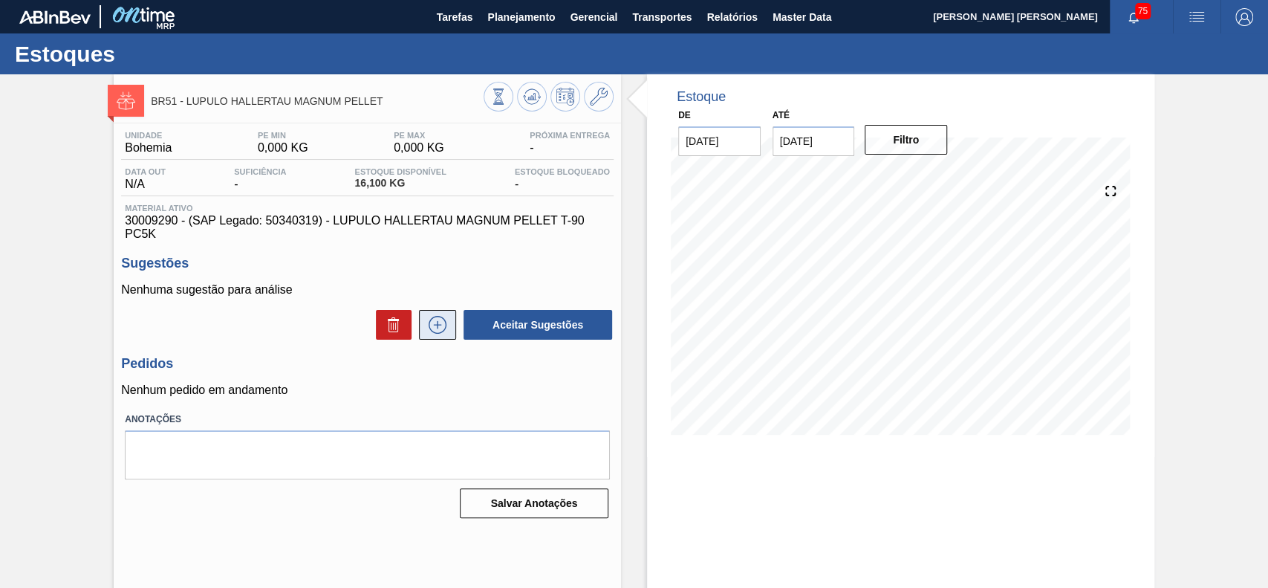
click at [436, 323] on icon at bounding box center [438, 325] width 24 height 18
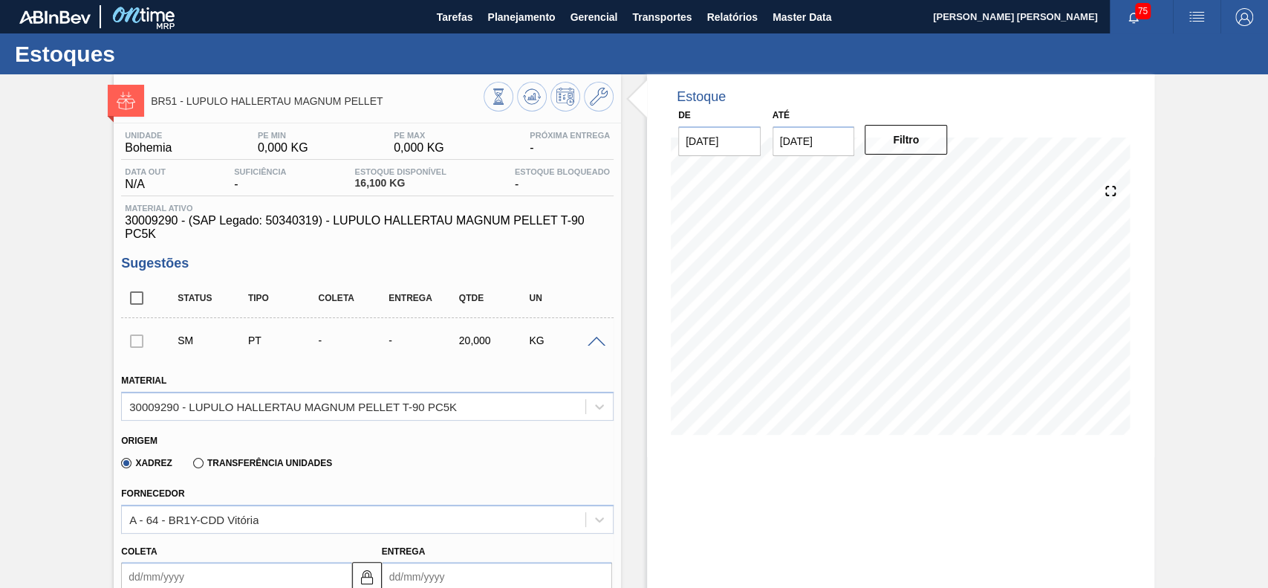
scroll to position [198, 0]
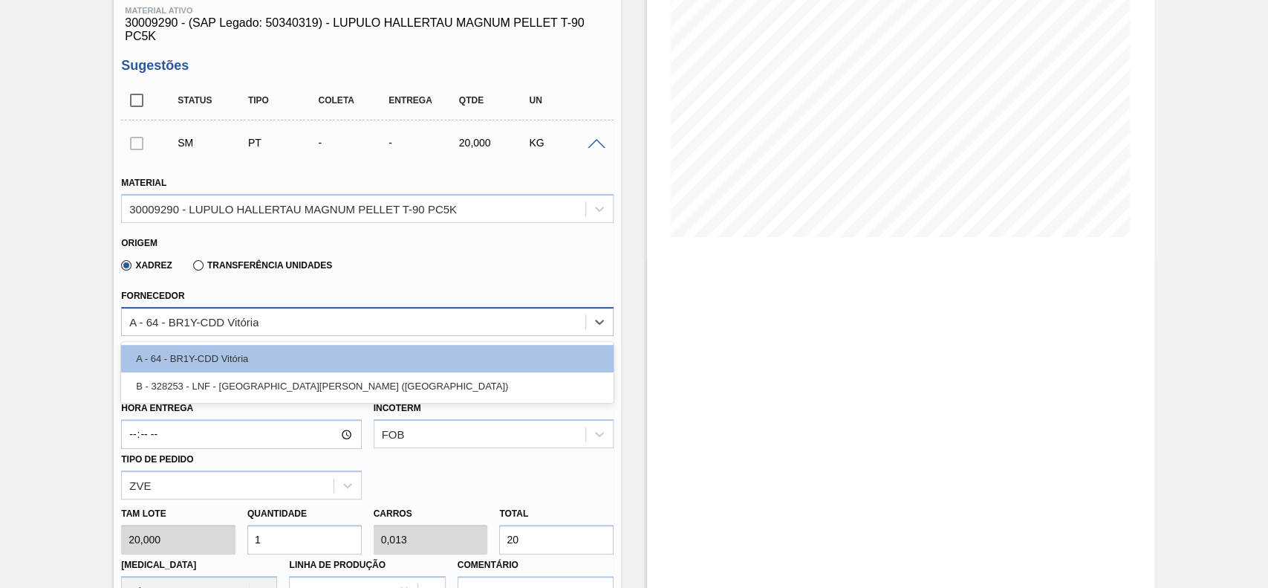
click at [275, 329] on div "A - 64 - BR1Y-CDD Vitória" at bounding box center [354, 322] width 464 height 22
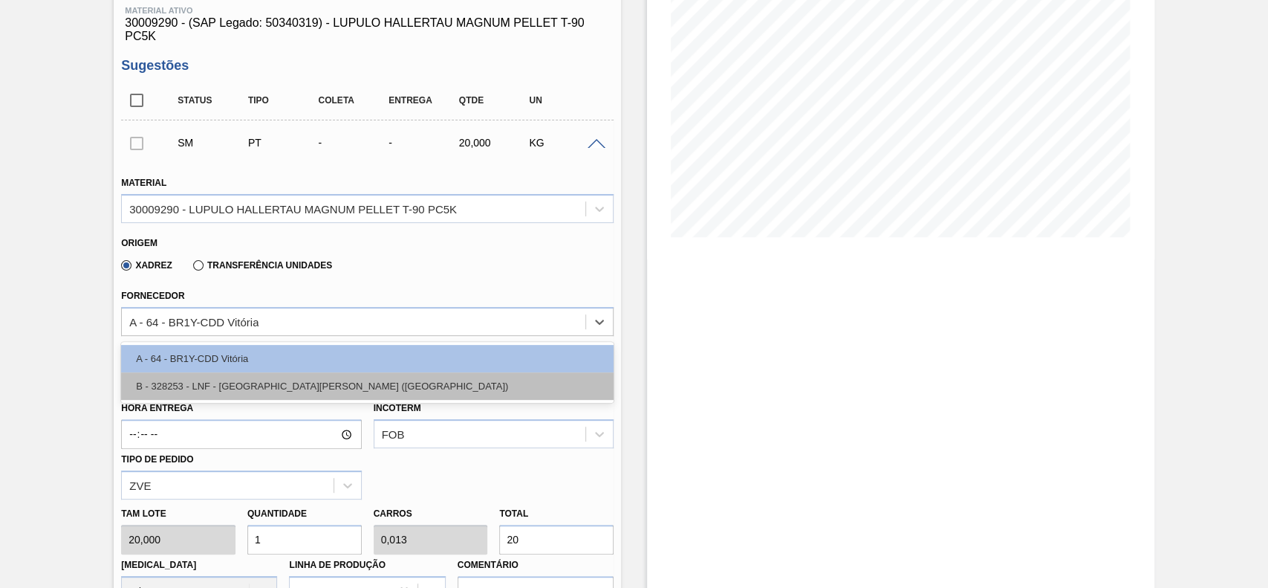
click at [279, 394] on div "B - 328253 - LNF - BENTO GONÇALVES (RS)" at bounding box center [367, 385] width 493 height 27
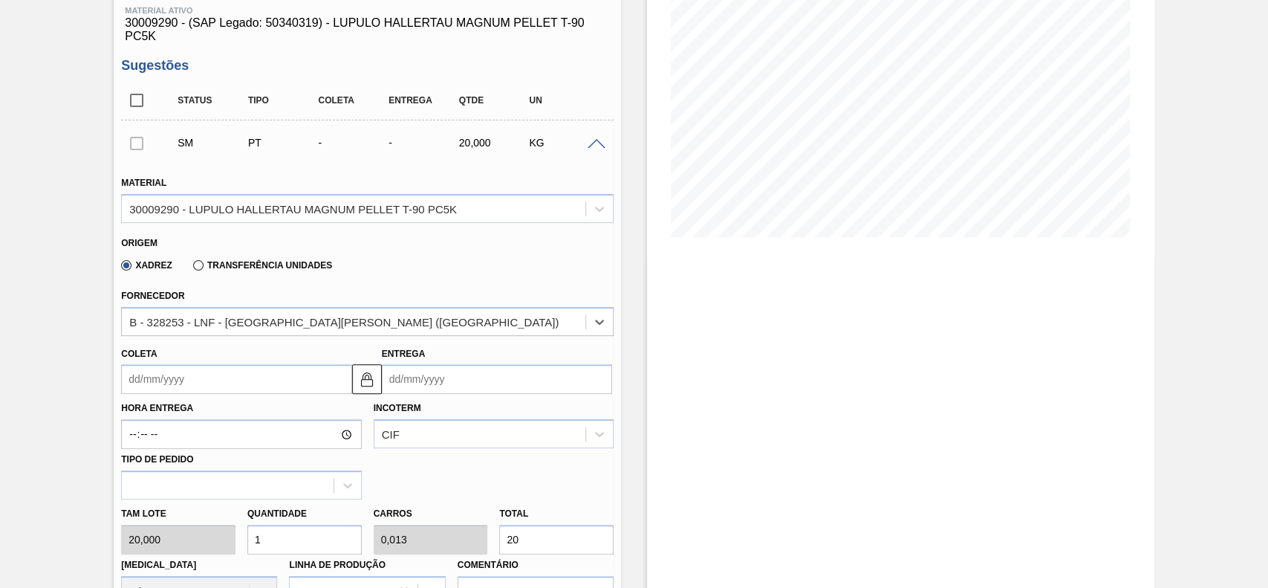
scroll to position [297, 0]
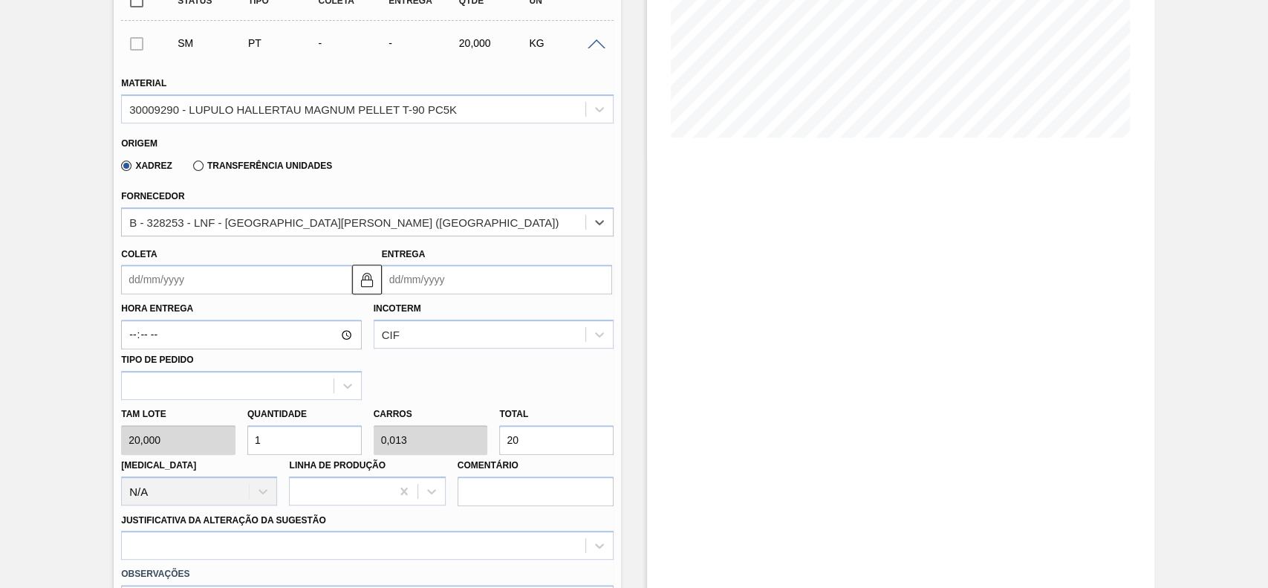
click at [224, 290] on input "Coleta" at bounding box center [236, 279] width 230 height 30
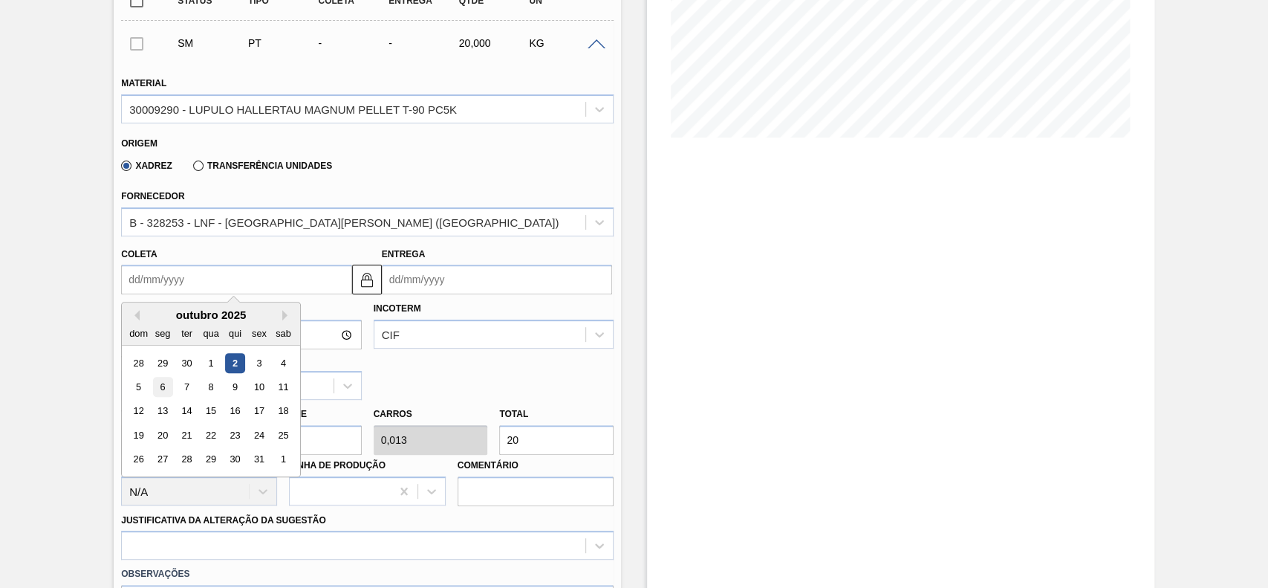
click at [158, 389] on div "6" at bounding box center [163, 387] width 20 height 20
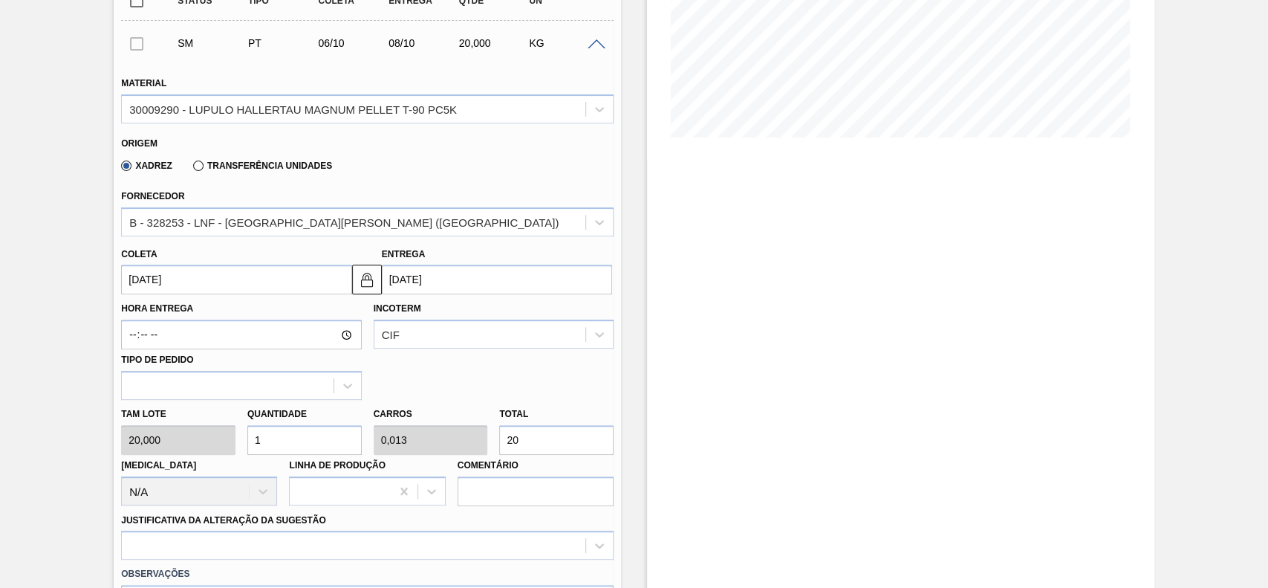
type input "06/10/2025"
type input "08/10/2025"
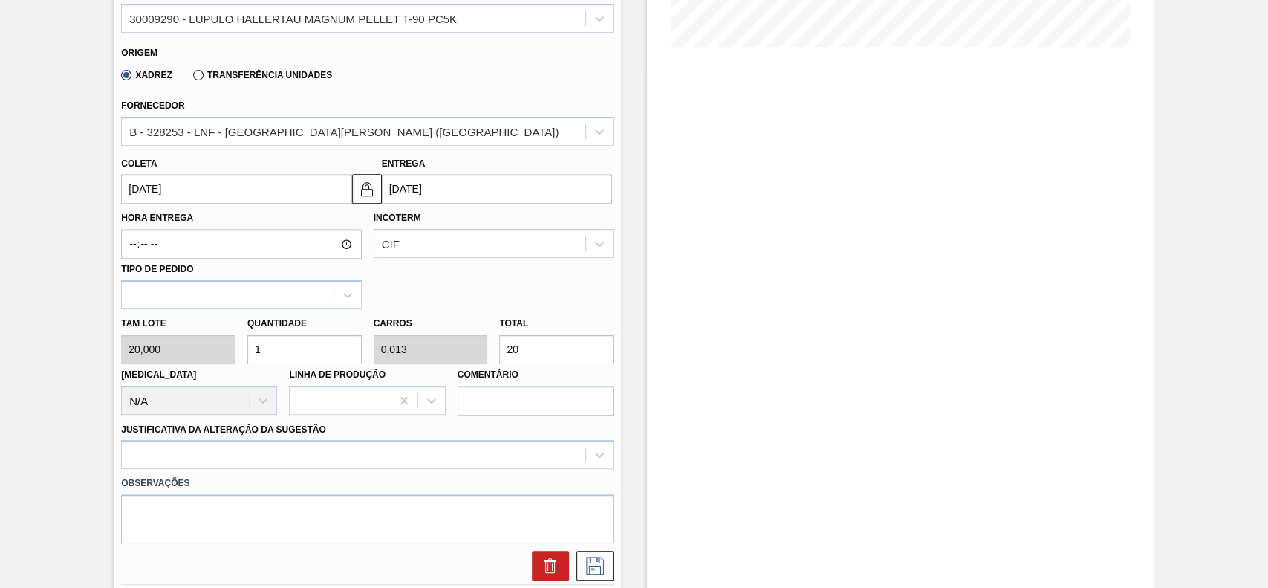
scroll to position [495, 0]
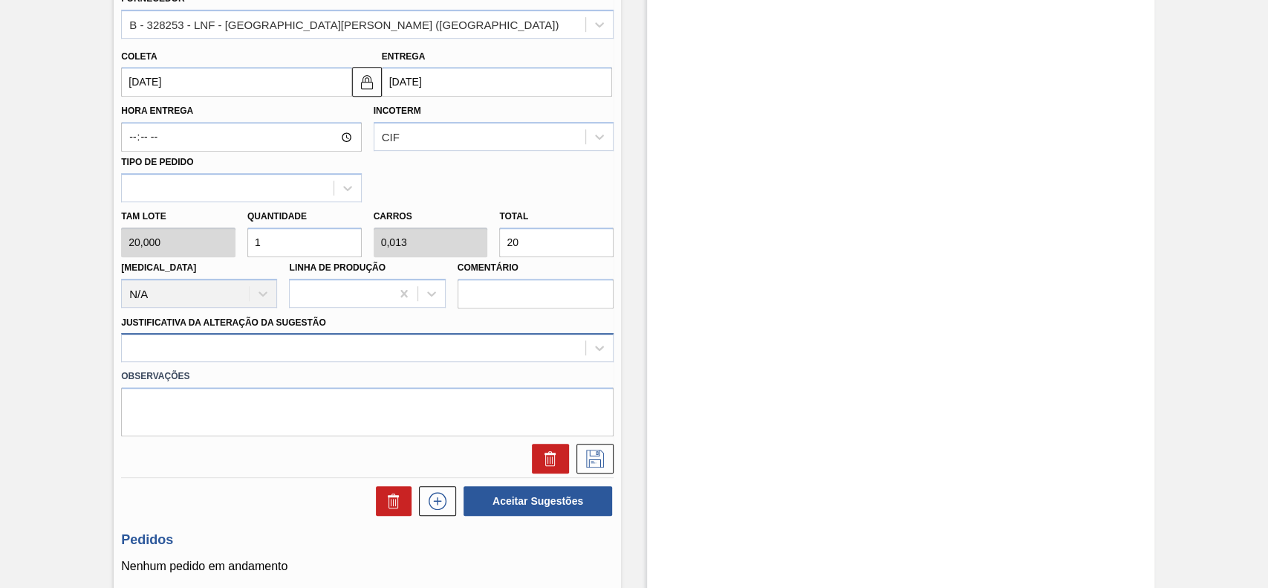
click at [317, 345] on div at bounding box center [354, 348] width 464 height 22
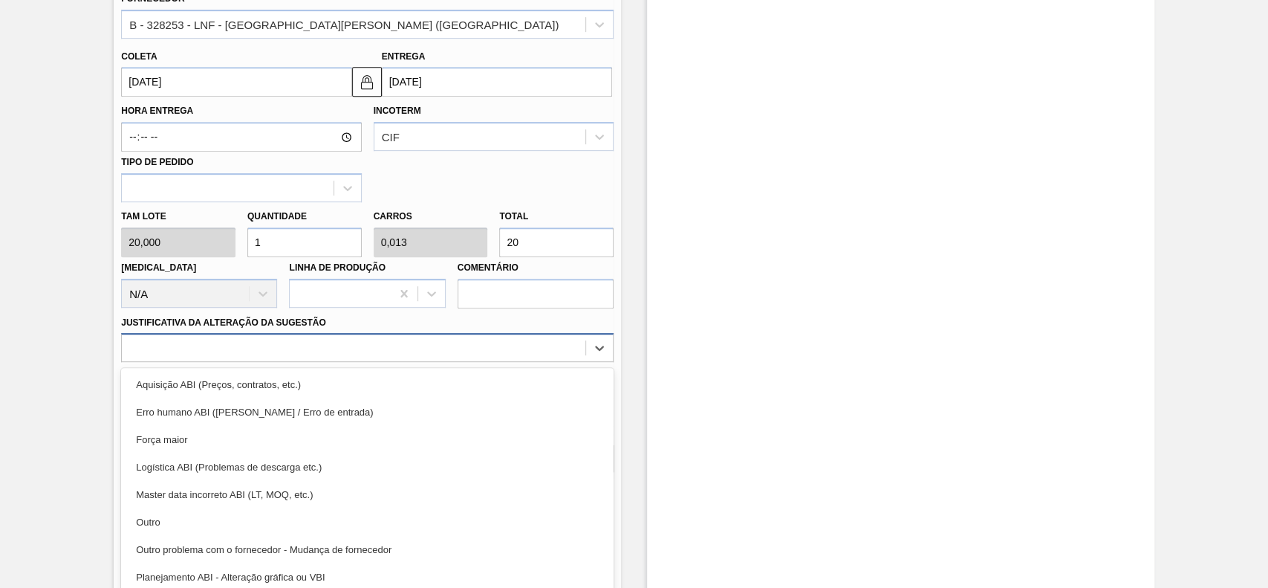
scroll to position [505, 0]
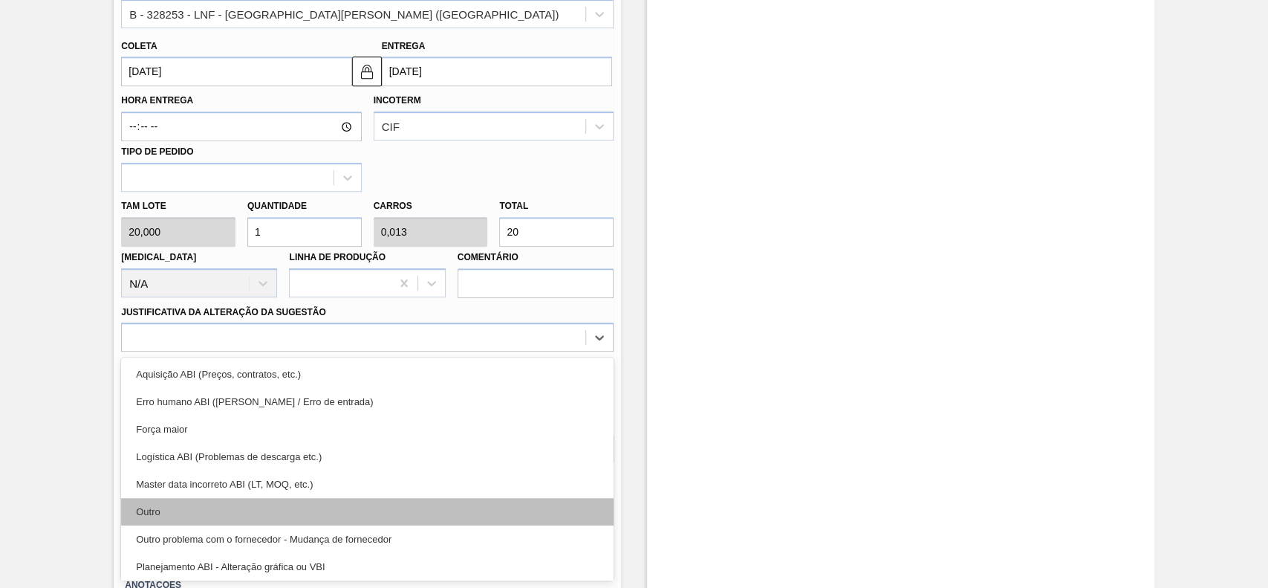
click at [206, 504] on div "Outro" at bounding box center [367, 511] width 493 height 27
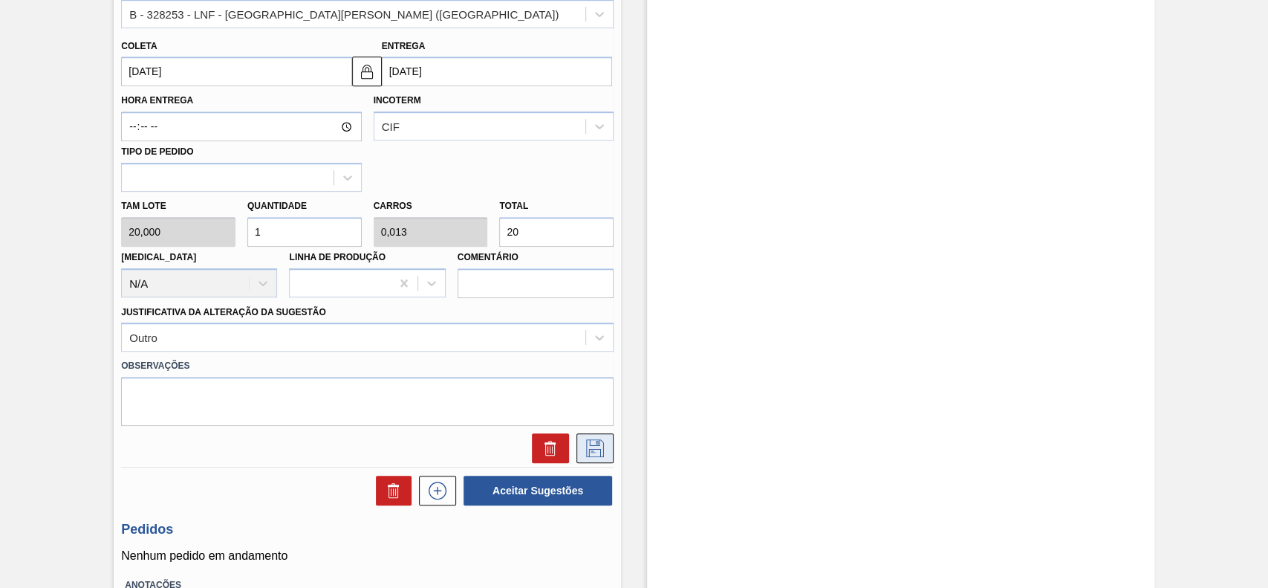
click at [597, 455] on icon at bounding box center [595, 448] width 24 height 18
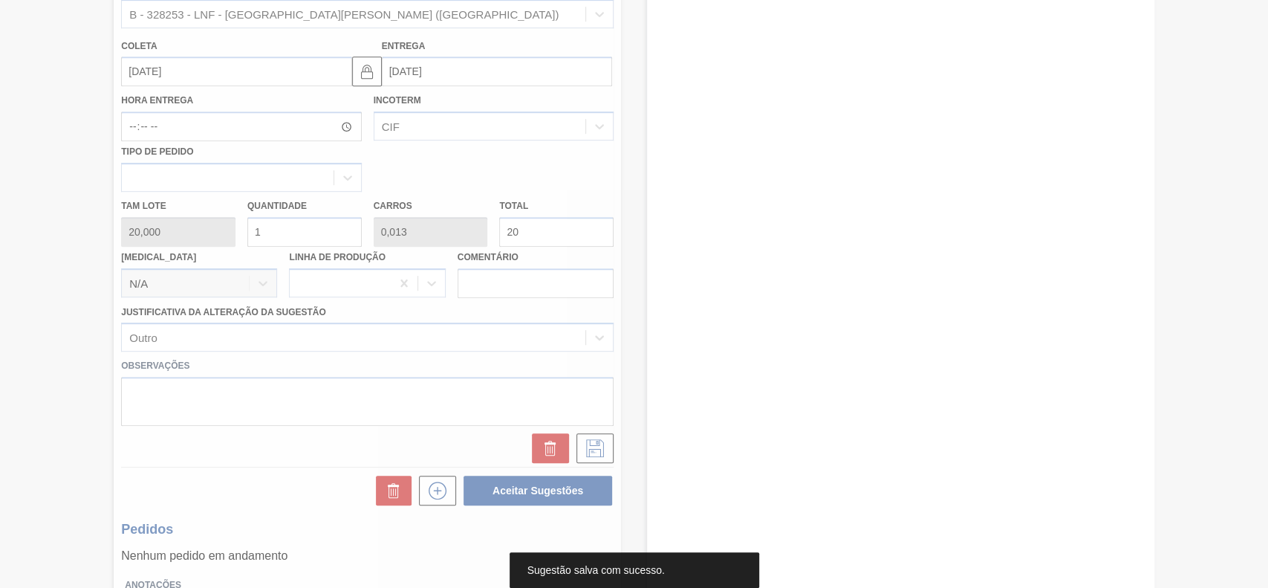
scroll to position [51, 0]
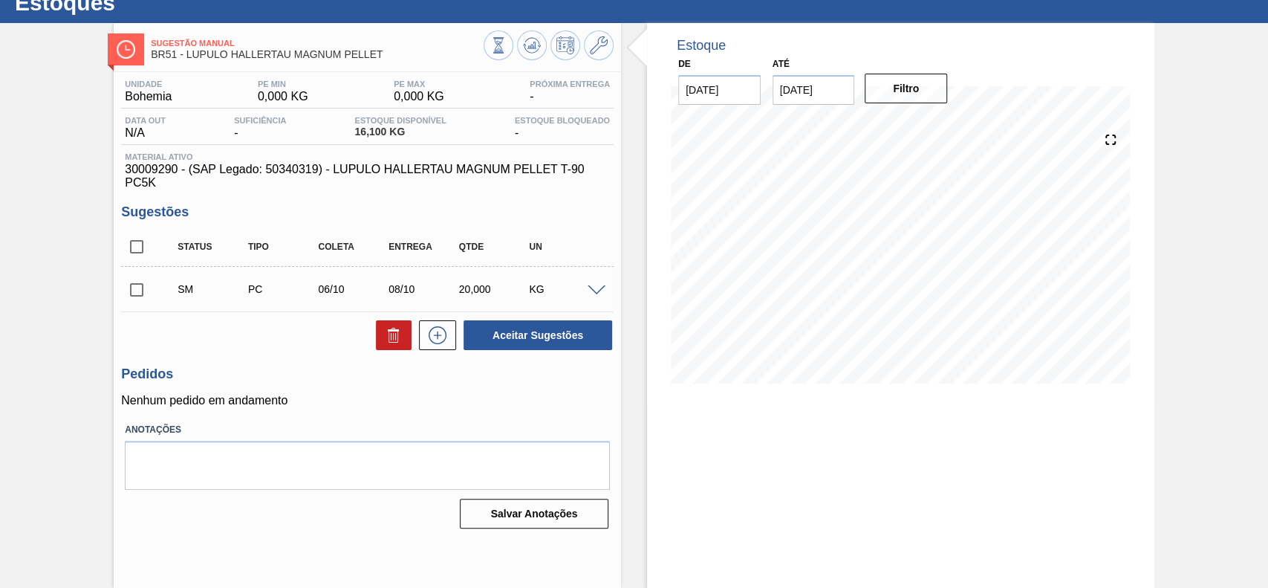
click at [140, 296] on input "checkbox" at bounding box center [136, 289] width 31 height 31
click at [559, 341] on button "Aceitar Sugestões" at bounding box center [538, 335] width 149 height 30
checkbox input "false"
